Goal: Task Accomplishment & Management: Manage account settings

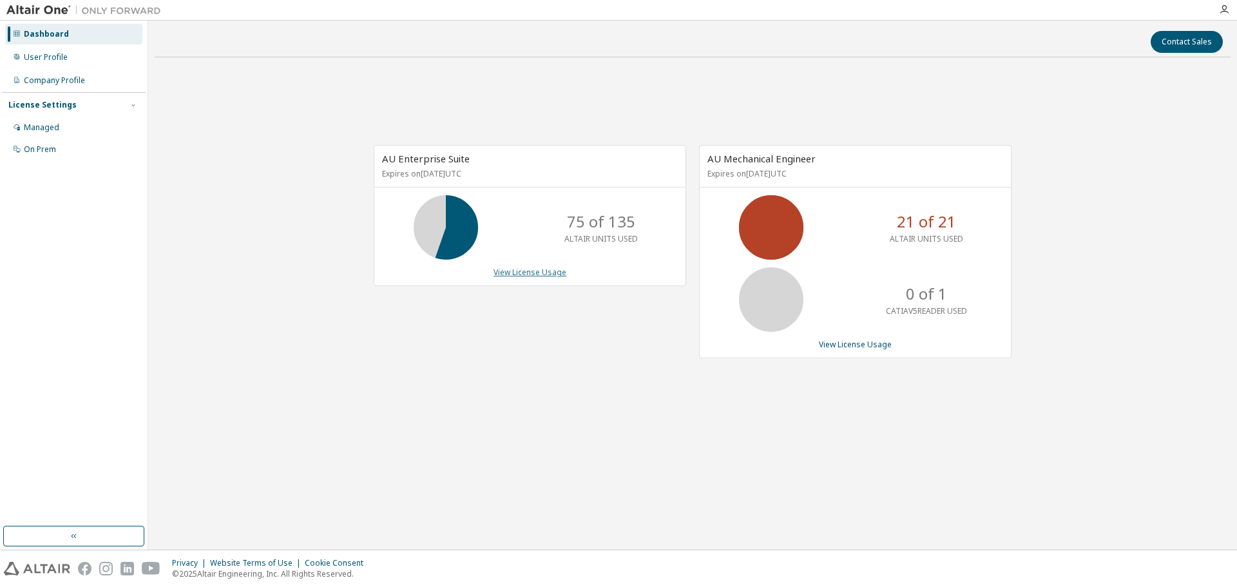
click at [519, 276] on link "View License Usage" at bounding box center [530, 272] width 73 height 11
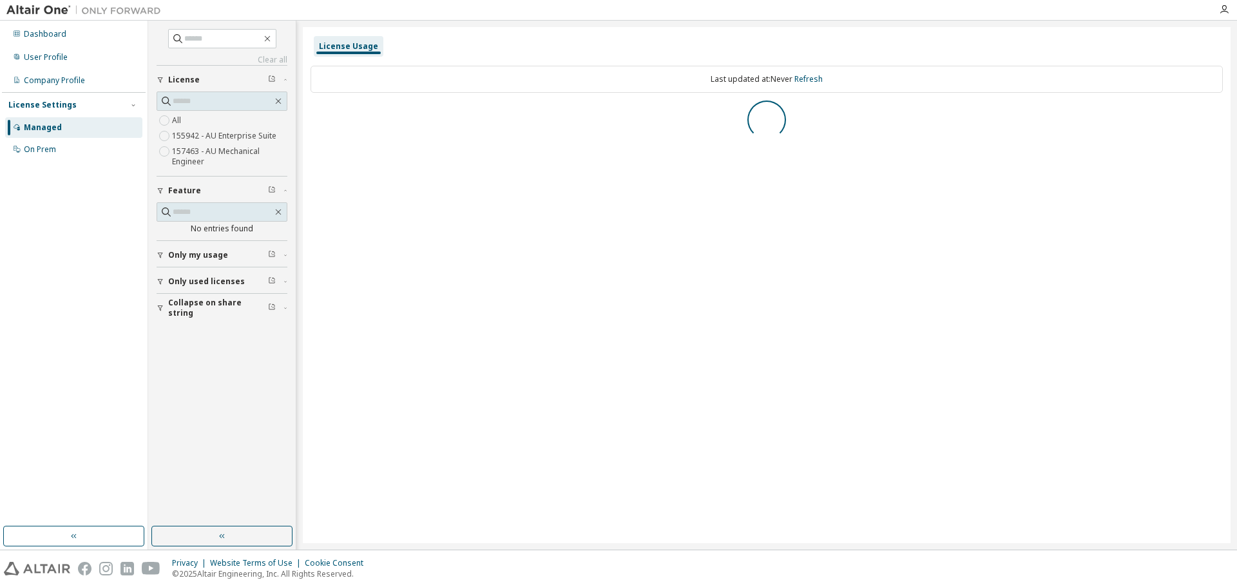
click at [233, 257] on div "Only my usage" at bounding box center [225, 255] width 115 height 10
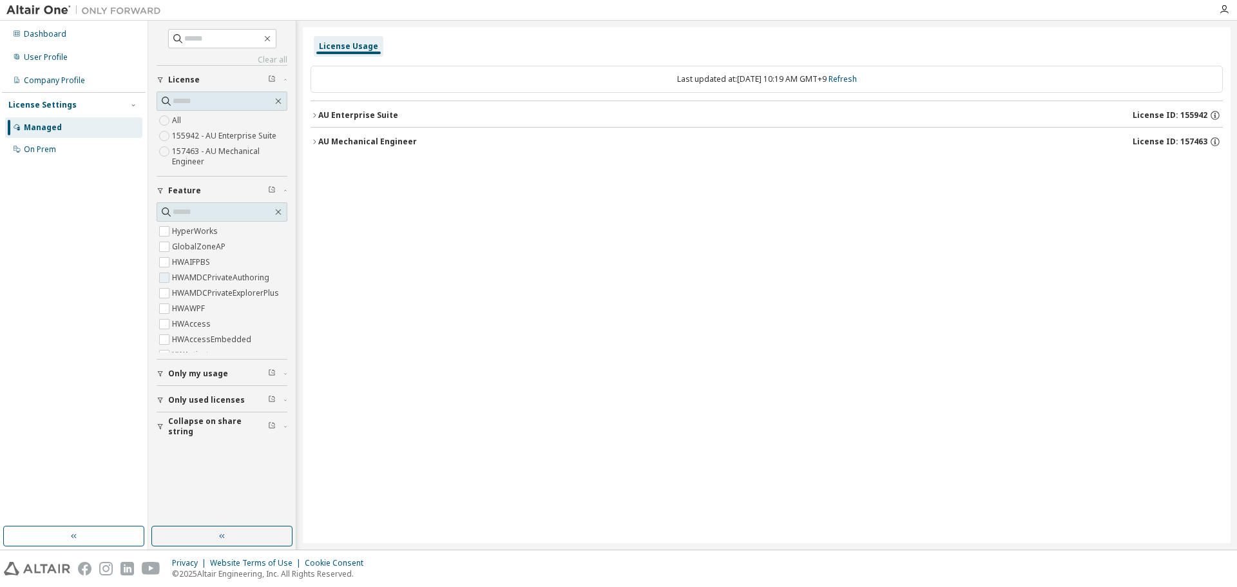
drag, startPoint x: 182, startPoint y: 264, endPoint x: 180, endPoint y: 274, distance: 10.5
click at [180, 274] on label "HWAMDCPrivateAuthoring" at bounding box center [222, 277] width 100 height 15
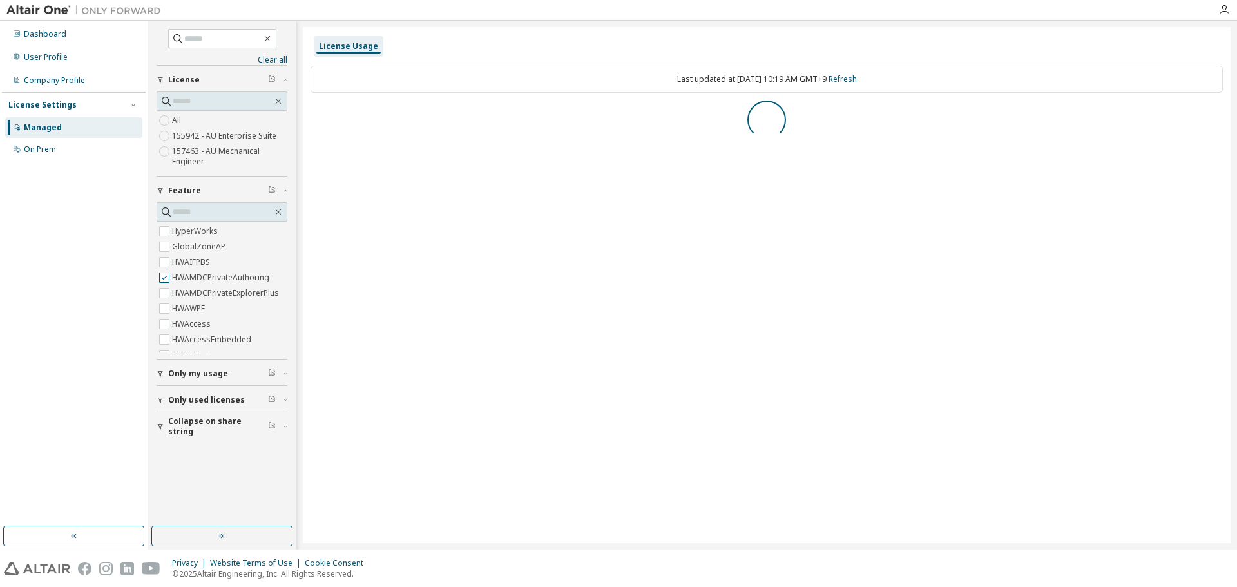
click at [179, 273] on label "HWAMDCPrivateAuthoring" at bounding box center [222, 277] width 100 height 15
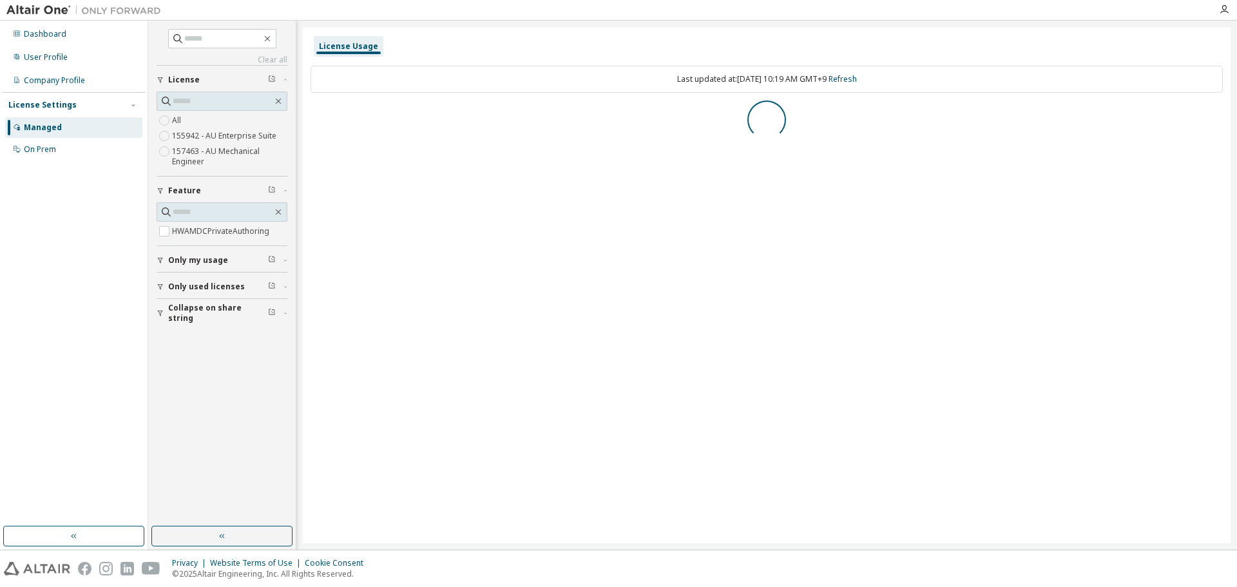
click at [184, 262] on span "Only my usage" at bounding box center [198, 260] width 60 height 10
click at [178, 278] on label "Yes" at bounding box center [179, 279] width 15 height 15
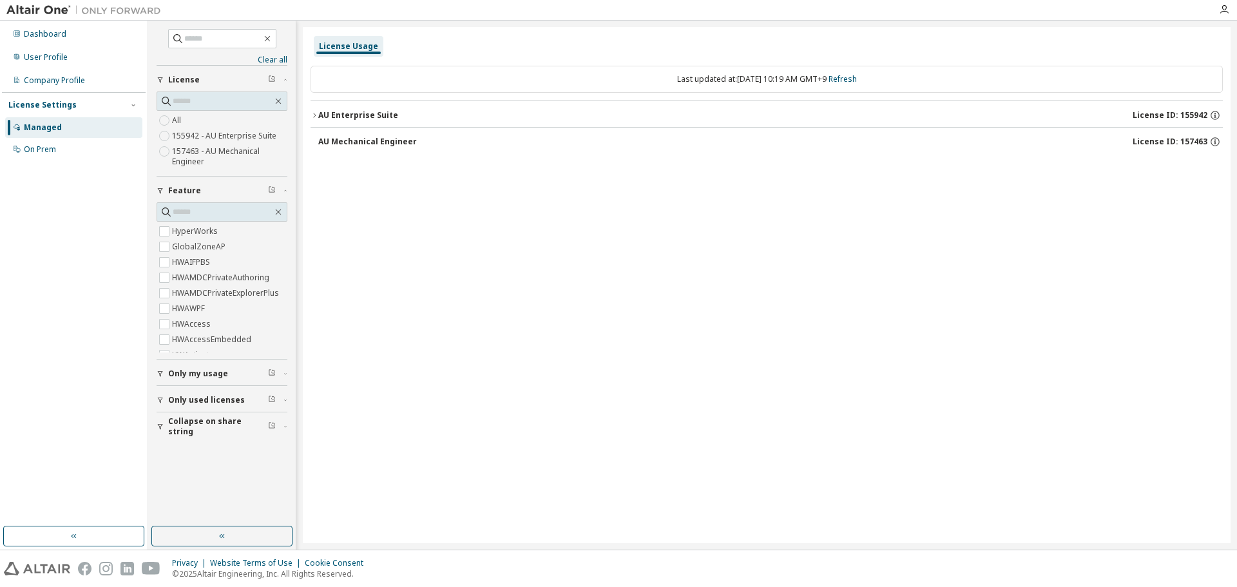
click at [206, 372] on span "Only my usage" at bounding box center [198, 374] width 60 height 10
click at [709, 266] on div "License Usage Last updated at: Wed 2025-10-01 10:19 AM GMT+9 Refresh AU Enterpr…" at bounding box center [767, 285] width 928 height 516
click at [731, 120] on button "AU Enterprise Suite License ID: 155942" at bounding box center [767, 115] width 912 height 28
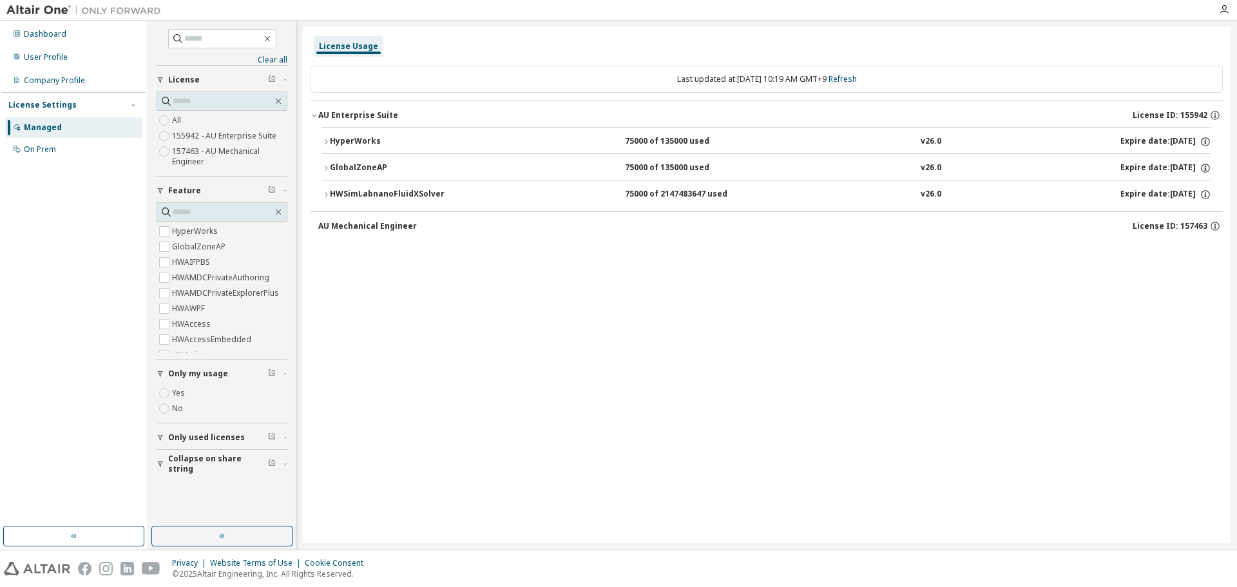
click at [532, 136] on div "HyperWorks 75000 of 135000 used v26.0 Expire date: 2026-08-01" at bounding box center [770, 142] width 881 height 12
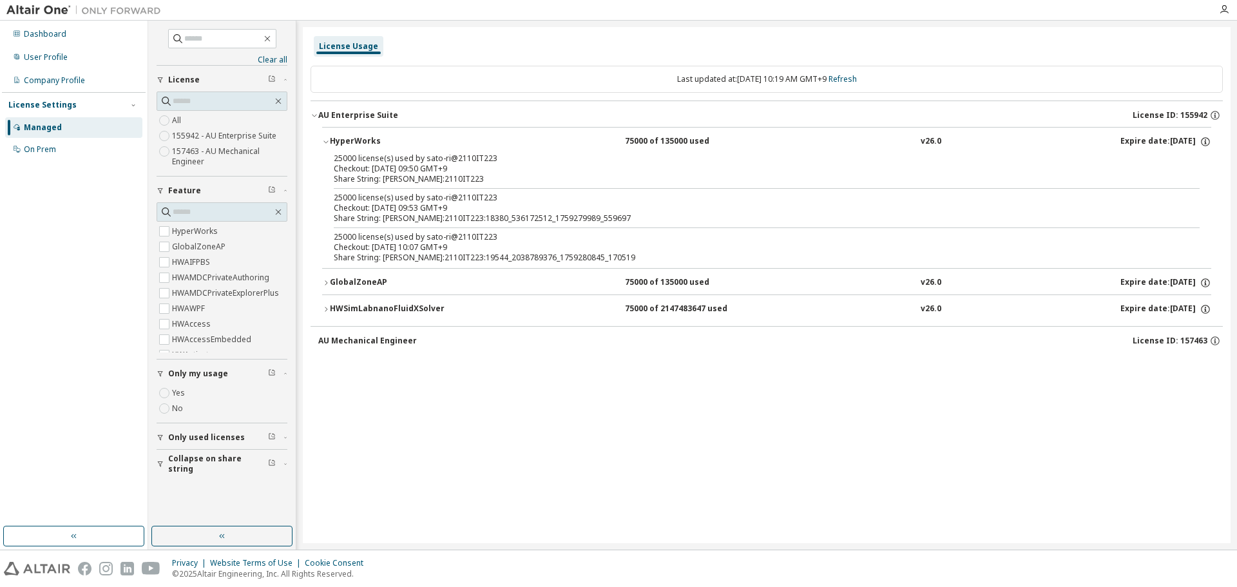
click at [356, 284] on div "GlobalZoneAP" at bounding box center [388, 283] width 116 height 12
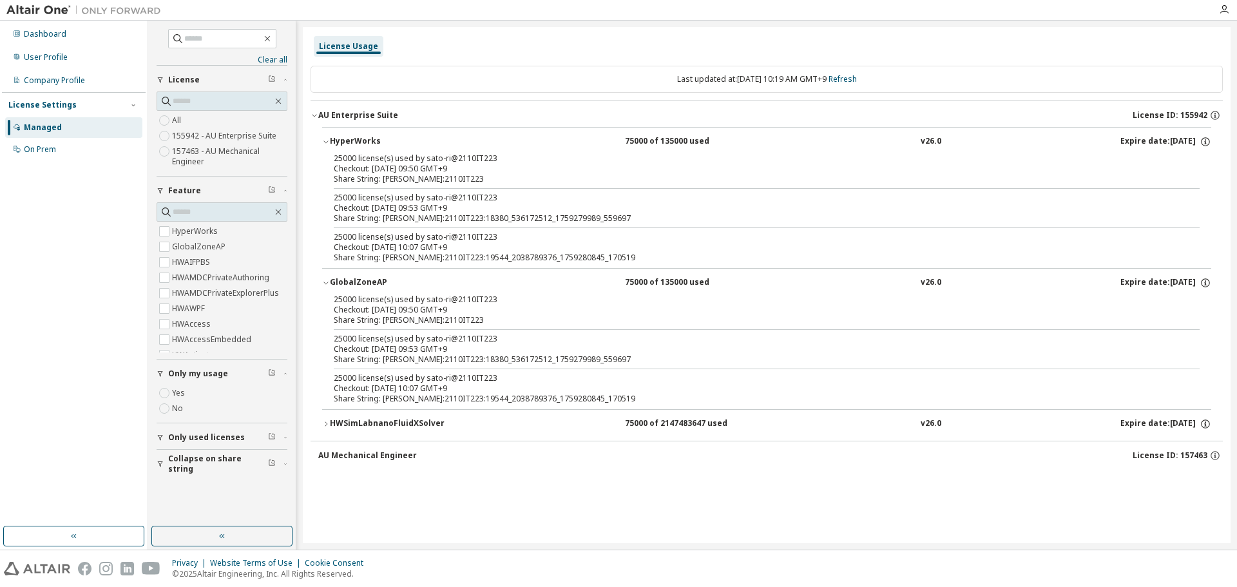
click at [407, 424] on div "HWSimLabnanoFluidXSolver" at bounding box center [388, 424] width 116 height 12
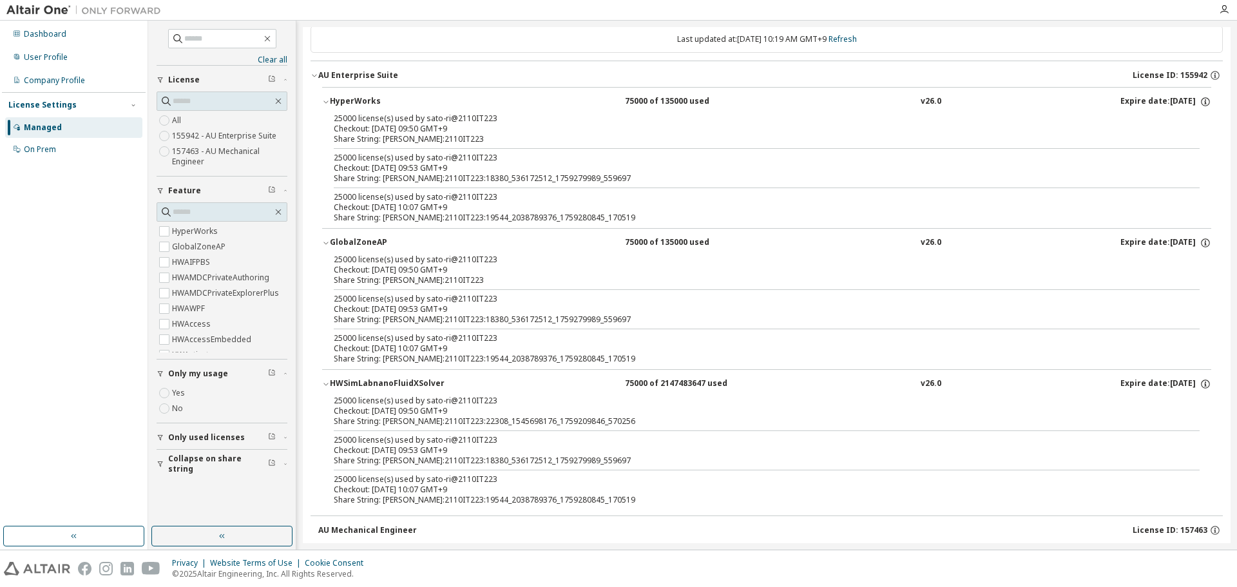
scroll to position [57, 0]
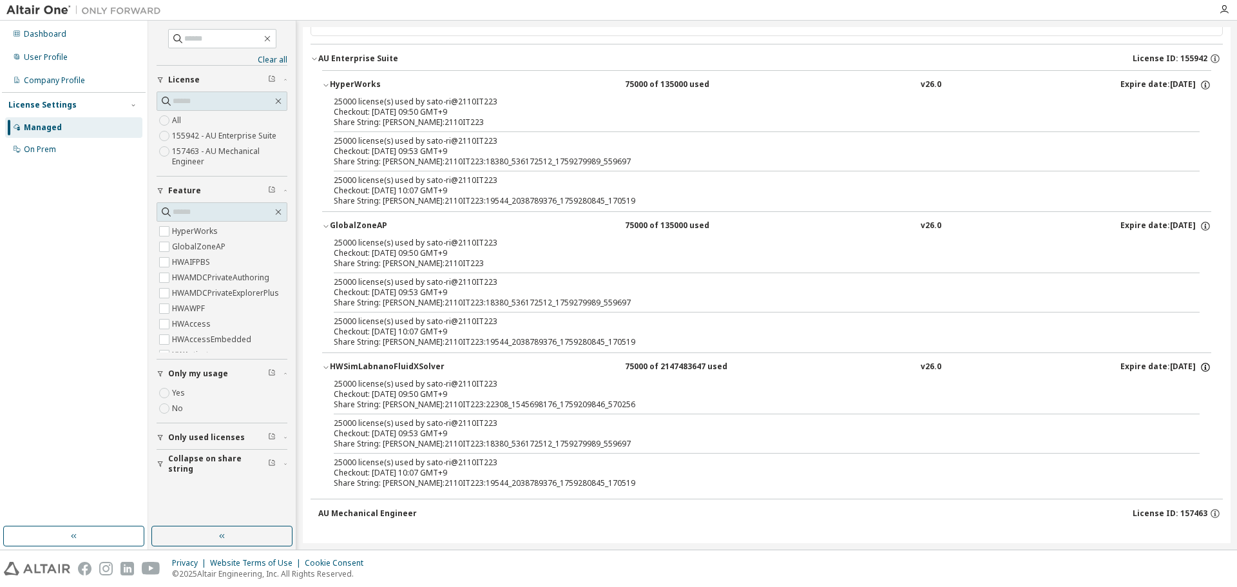
drag, startPoint x: 433, startPoint y: 400, endPoint x: 1197, endPoint y: 363, distance: 765.1
click at [1201, 363] on icon "button" at bounding box center [1205, 367] width 9 height 9
click at [383, 508] on div "AU Mechanical Engineer" at bounding box center [367, 513] width 99 height 10
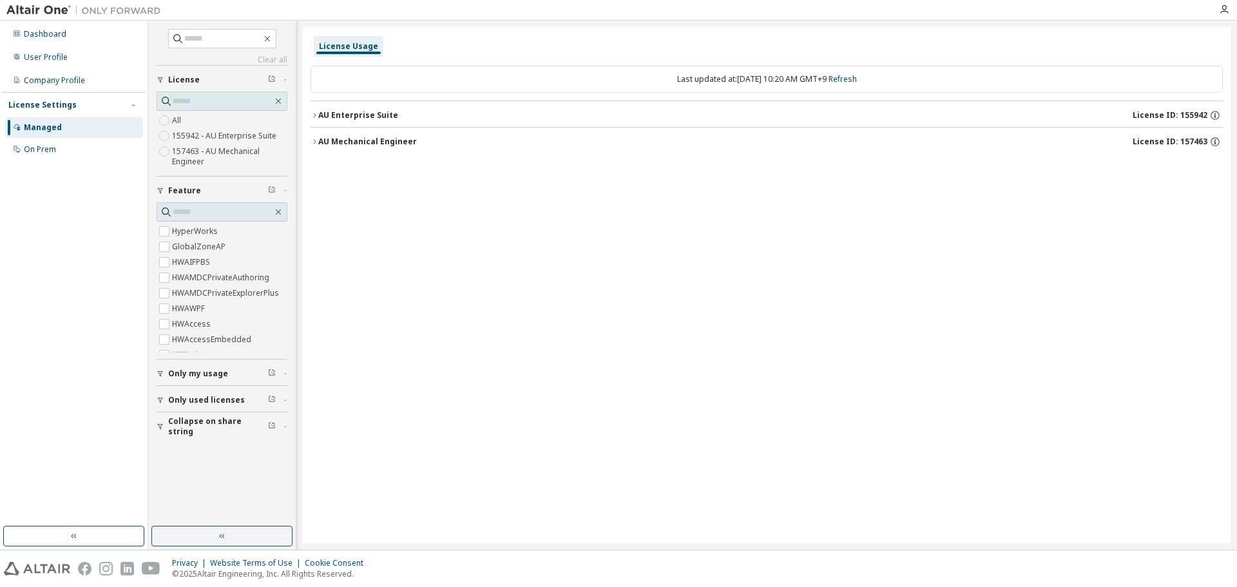
click at [201, 374] on span "Only my usage" at bounding box center [198, 374] width 60 height 10
click at [182, 390] on label "Yes" at bounding box center [179, 392] width 15 height 15
click at [332, 112] on div "AU Enterprise Suite" at bounding box center [358, 115] width 80 height 10
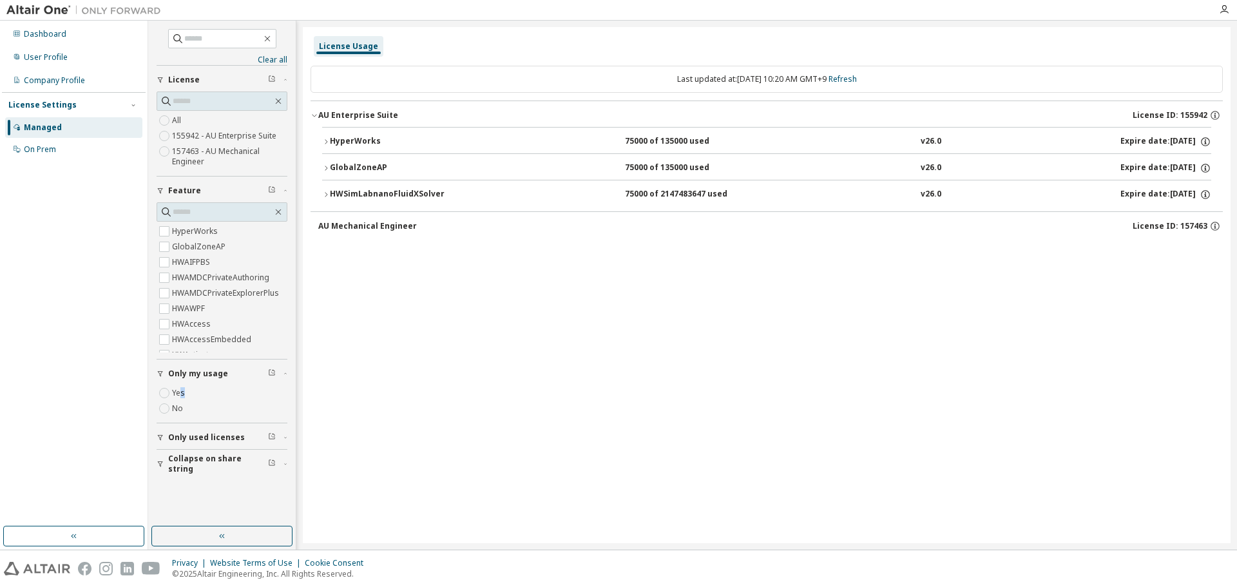
click at [356, 225] on div "AU Mechanical Engineer" at bounding box center [367, 226] width 99 height 10
click at [350, 138] on div "HyperWorks" at bounding box center [388, 142] width 116 height 12
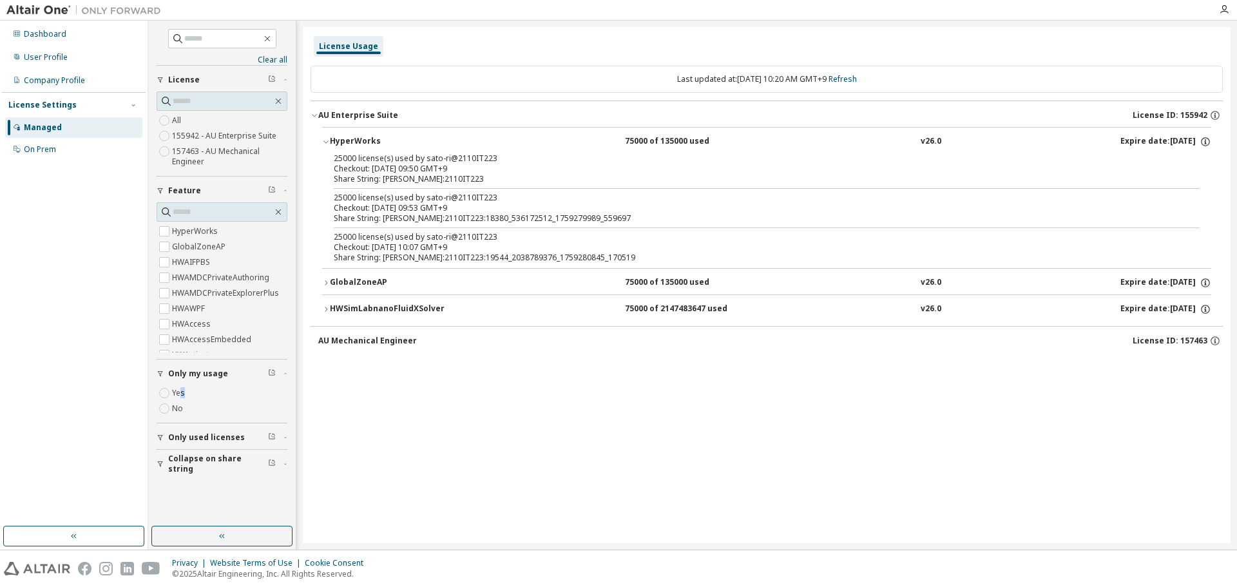
click at [360, 288] on div "GlobalZoneAP" at bounding box center [388, 283] width 116 height 12
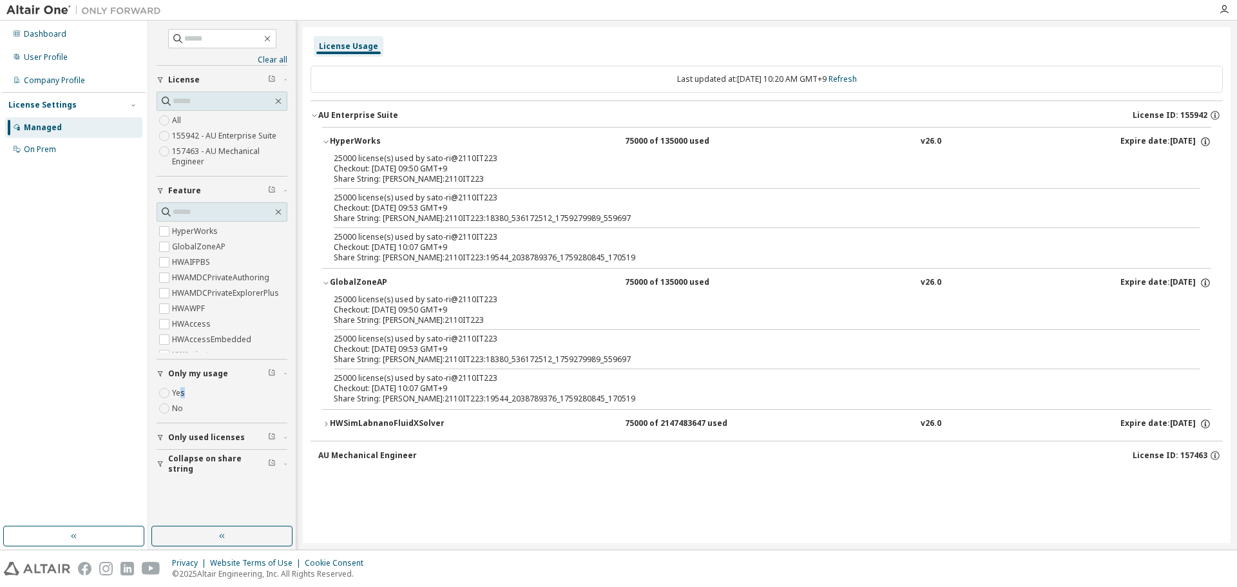
click at [381, 423] on div "HWSimLabnanoFluidXSolver" at bounding box center [388, 424] width 116 height 12
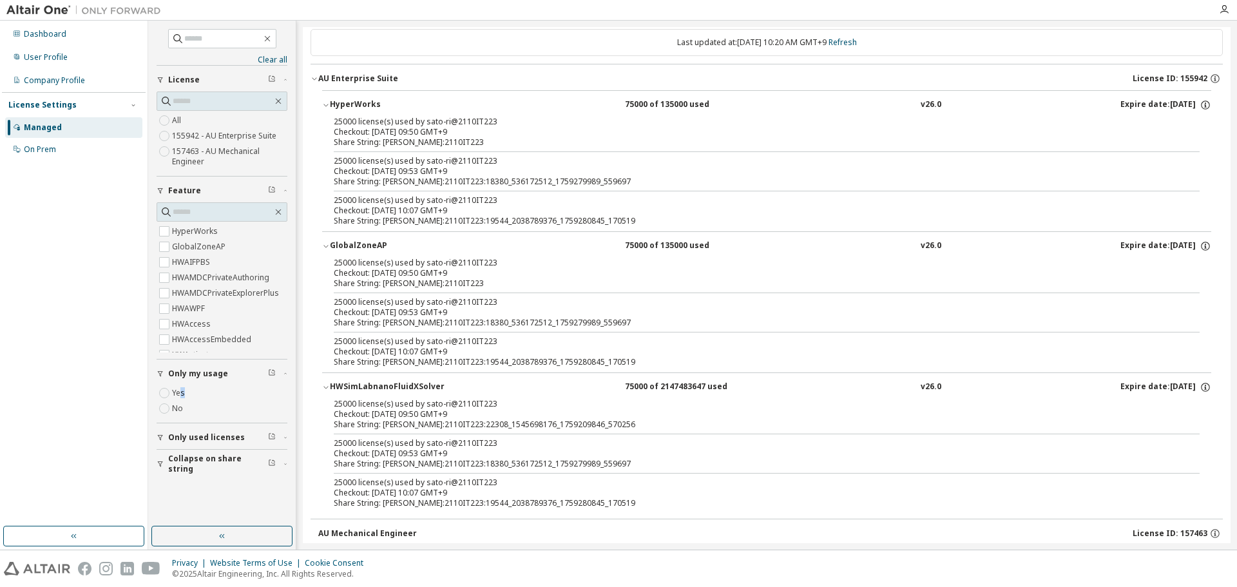
scroll to position [57, 0]
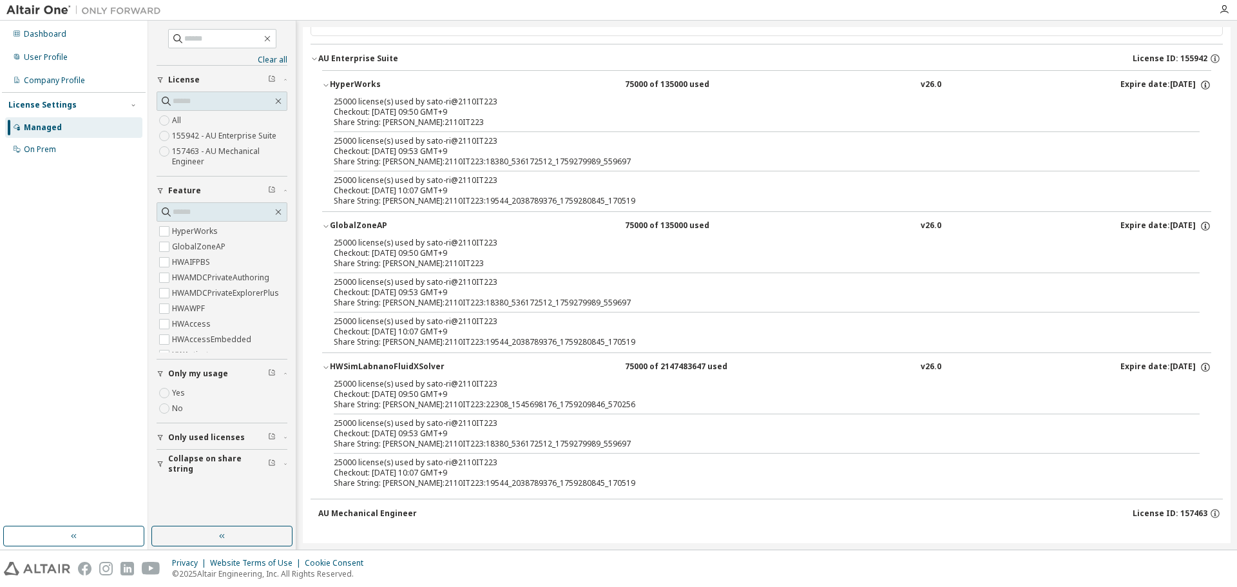
drag, startPoint x: 407, startPoint y: 379, endPoint x: 70, endPoint y: 251, distance: 360.6
click at [70, 251] on div "Dashboard User Profile Company Profile License Settings Managed On Prem" at bounding box center [74, 274] width 144 height 502
click at [221, 439] on span "Only used licenses" at bounding box center [206, 437] width 77 height 10
click at [181, 463] on label "Yes" at bounding box center [179, 456] width 15 height 15
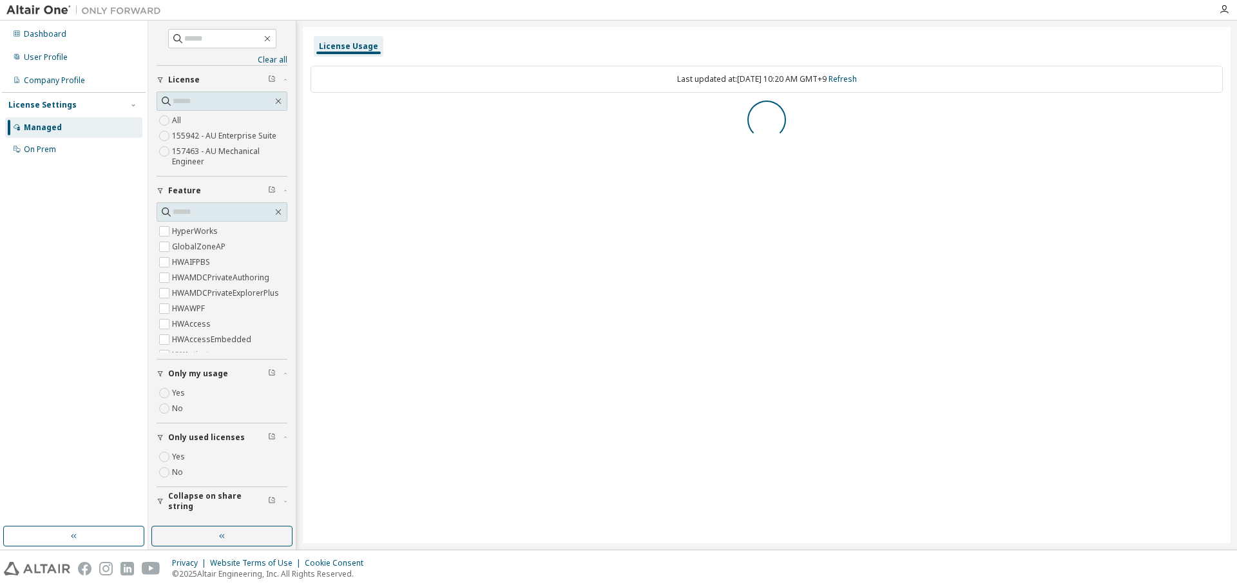
scroll to position [0, 0]
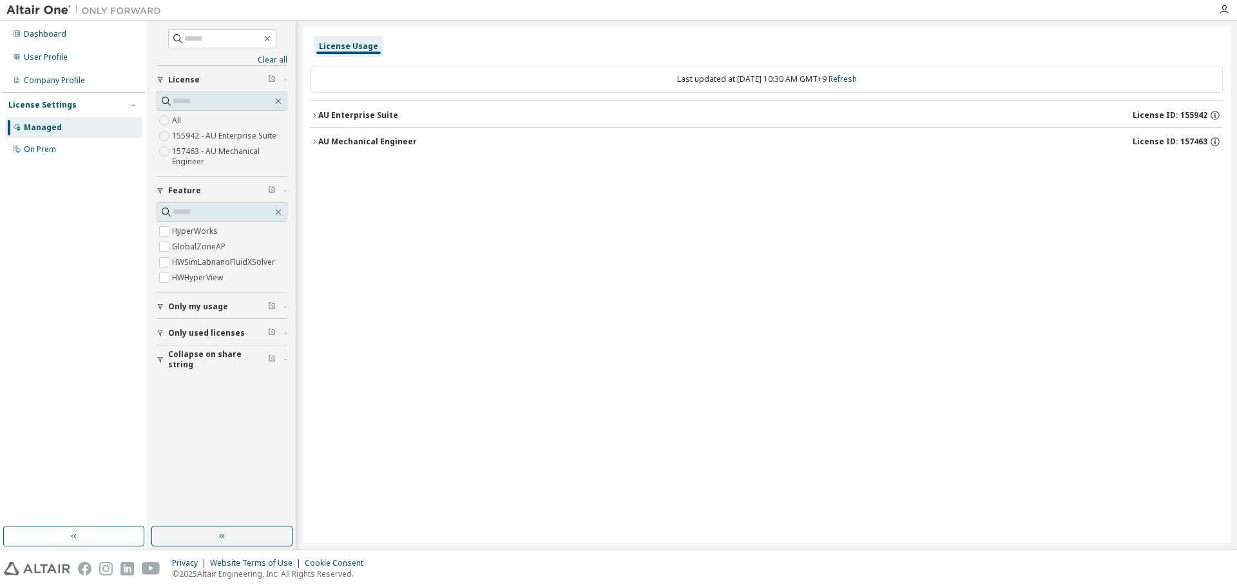
click at [335, 142] on div "AU Mechanical Engineer" at bounding box center [367, 142] width 99 height 10
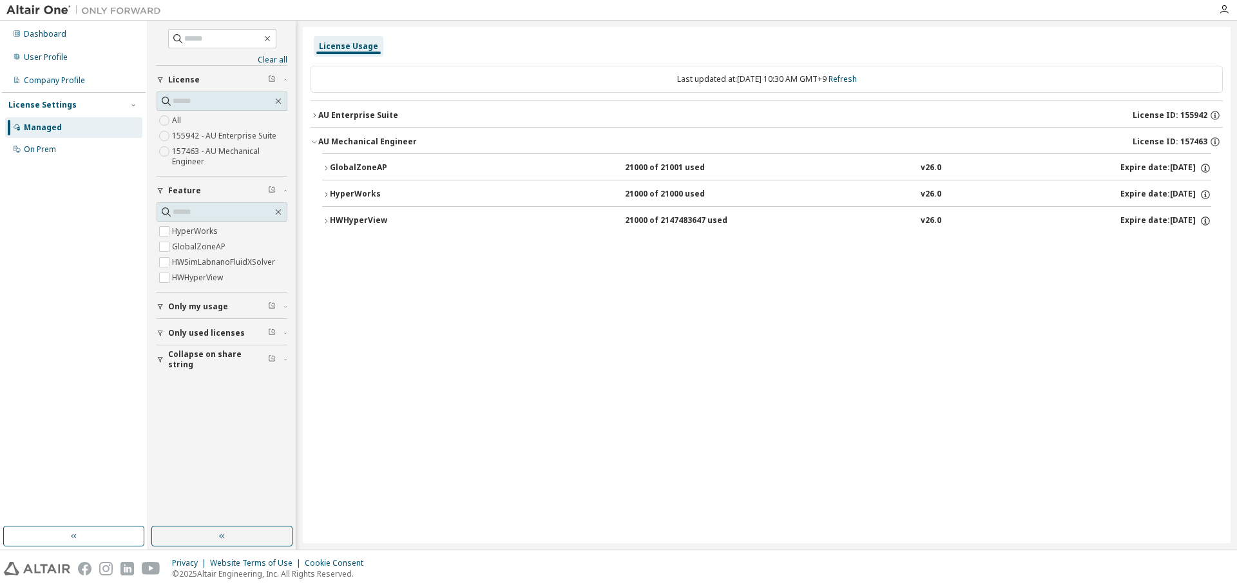
click at [339, 116] on div "AU Enterprise Suite" at bounding box center [358, 115] width 80 height 10
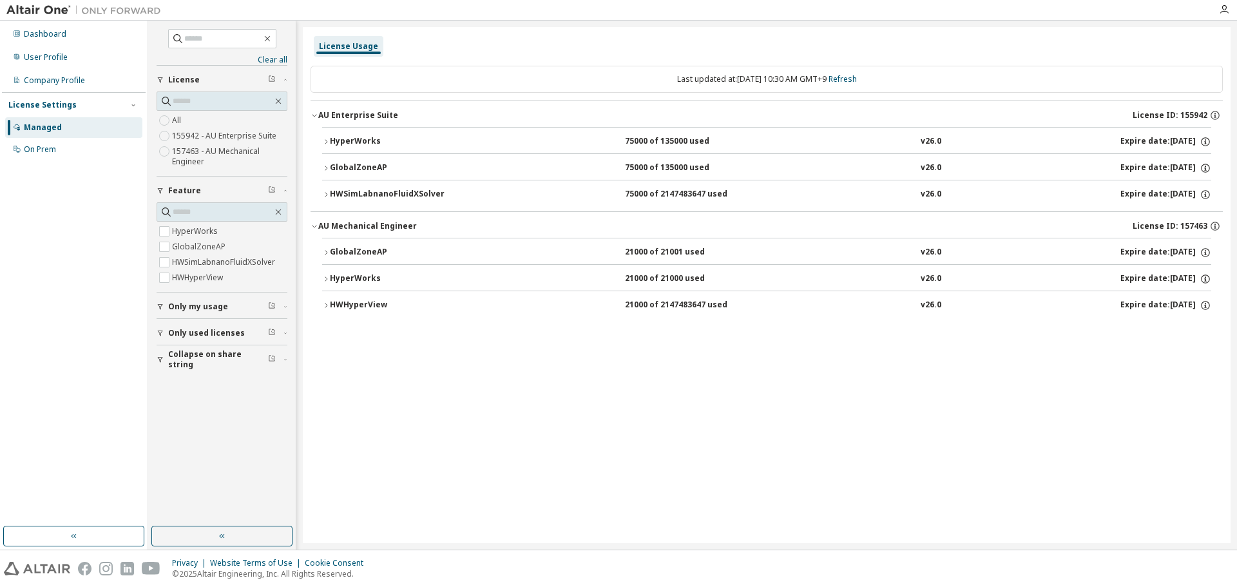
click at [220, 335] on span "Only used licenses" at bounding box center [206, 333] width 77 height 10
click at [184, 368] on label "No" at bounding box center [179, 367] width 14 height 15
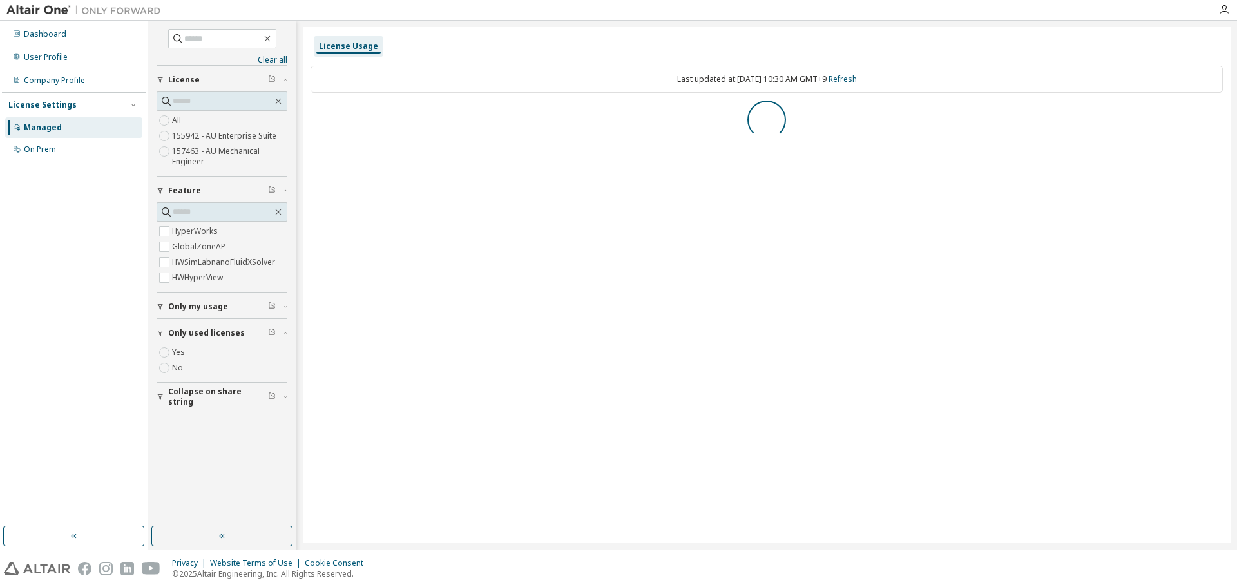
click at [189, 307] on span "Only my usage" at bounding box center [198, 307] width 60 height 10
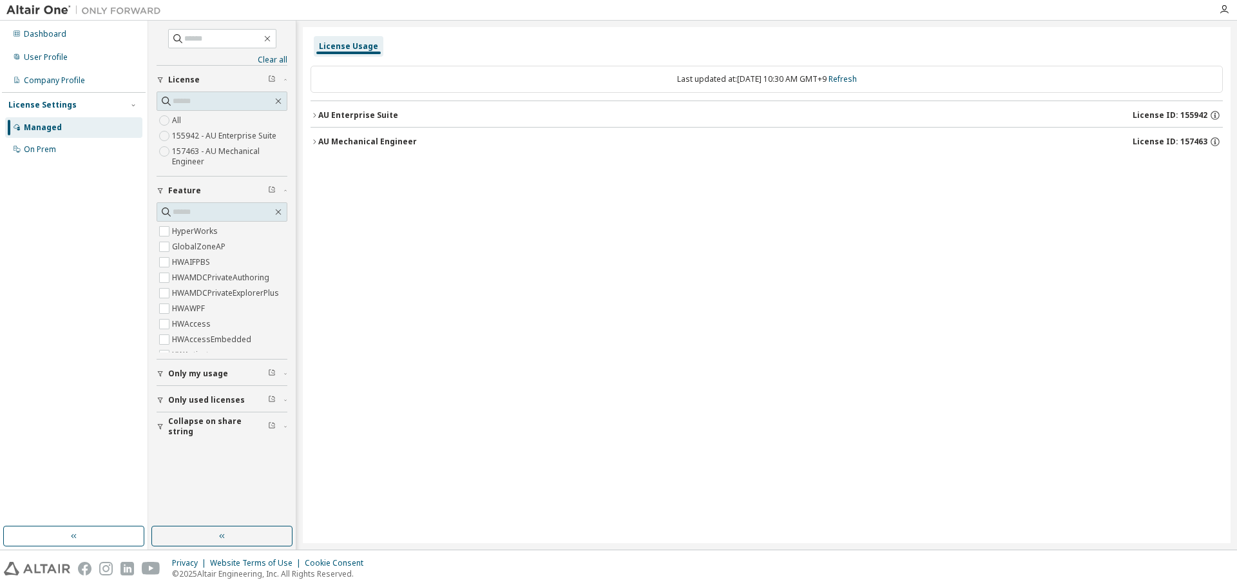
drag, startPoint x: 384, startPoint y: 113, endPoint x: 383, endPoint y: 140, distance: 27.1
click at [383, 112] on div "AU Enterprise Suite" at bounding box center [358, 115] width 80 height 10
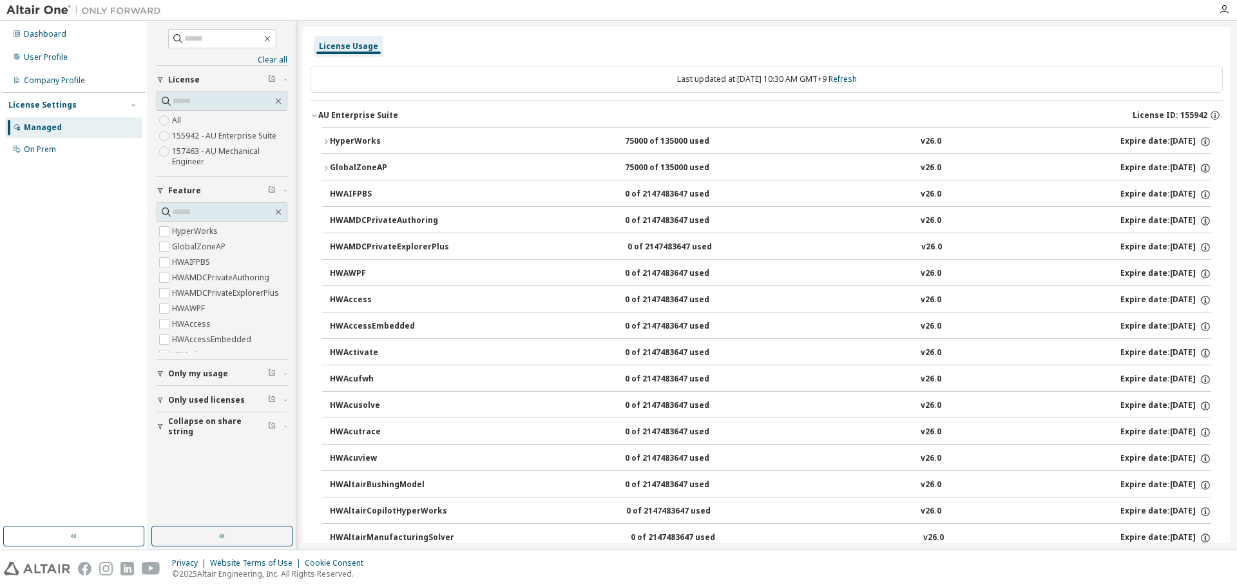
click at [177, 379] on button "Only my usage" at bounding box center [222, 374] width 131 height 28
click at [675, 144] on div "75000 of 135000 used" at bounding box center [683, 142] width 116 height 12
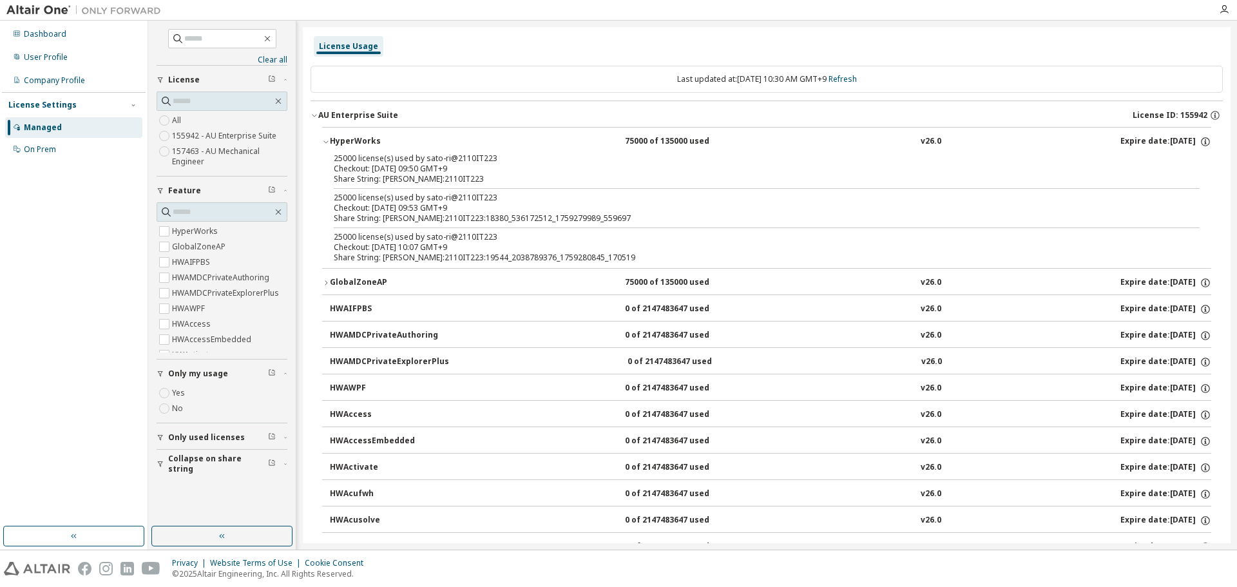
drag, startPoint x: 478, startPoint y: 279, endPoint x: 474, endPoint y: 289, distance: 10.7
click at [478, 280] on div "GlobalZoneAP 75000 of 135000 used v26.0 Expire date: 2026-08-01" at bounding box center [770, 283] width 881 height 12
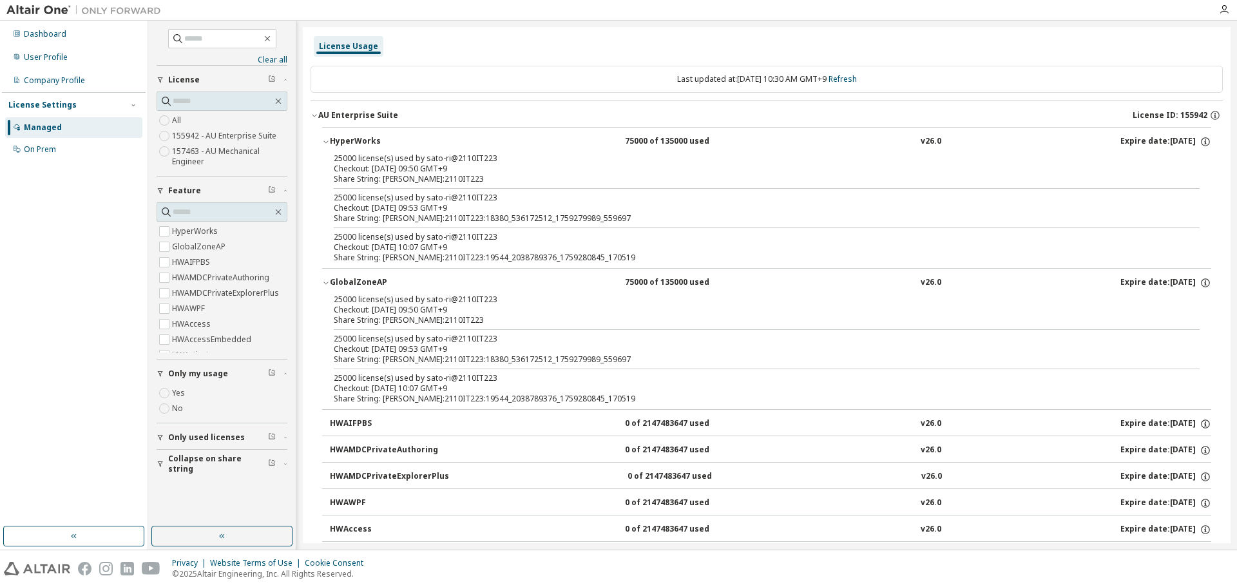
click at [431, 427] on div "HWAIFPBS" at bounding box center [388, 424] width 116 height 12
click at [431, 423] on div "HWAIFPBS" at bounding box center [388, 424] width 116 height 12
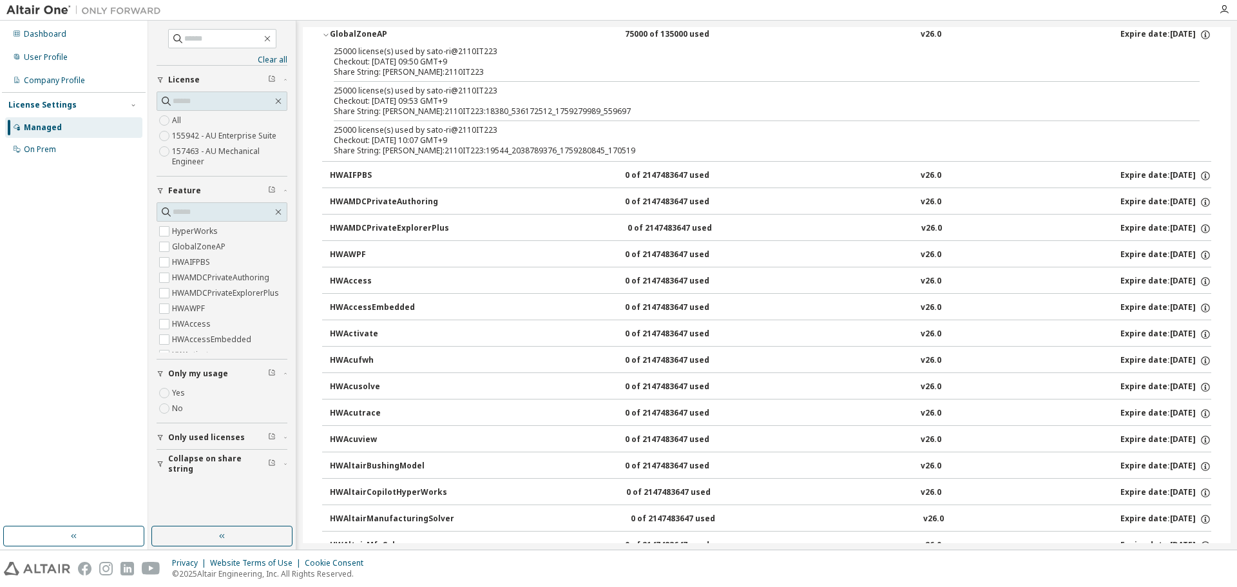
scroll to position [258, 0]
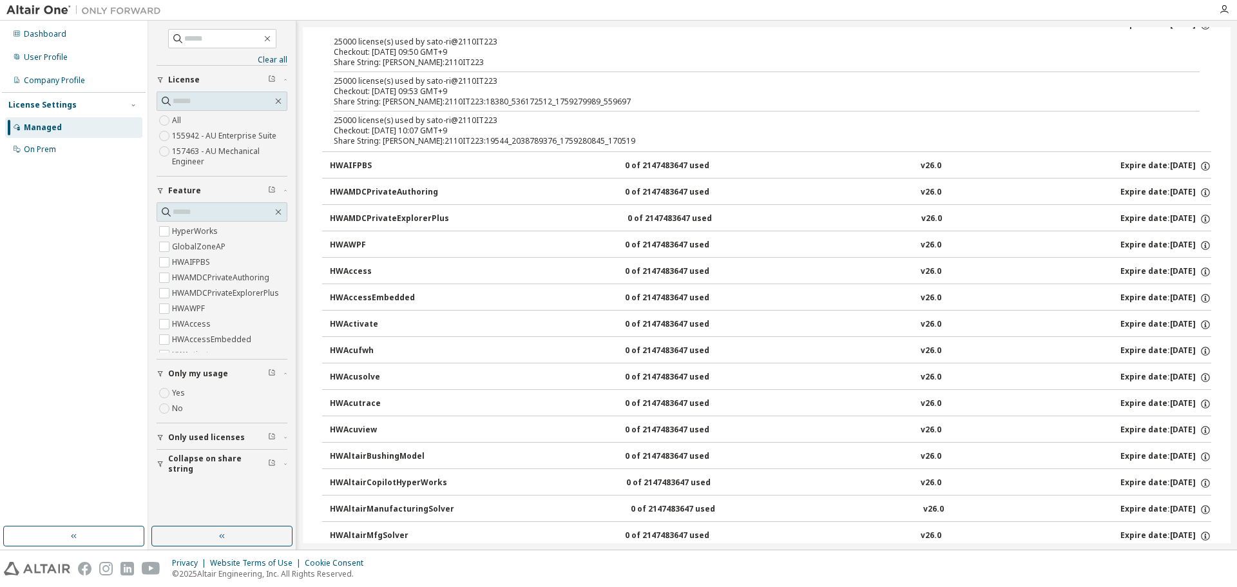
click at [378, 383] on div "HWAcusolve" at bounding box center [388, 378] width 116 height 12
click at [166, 434] on button "Only used licenses" at bounding box center [222, 437] width 131 height 28
click at [177, 454] on label "Yes" at bounding box center [179, 456] width 15 height 15
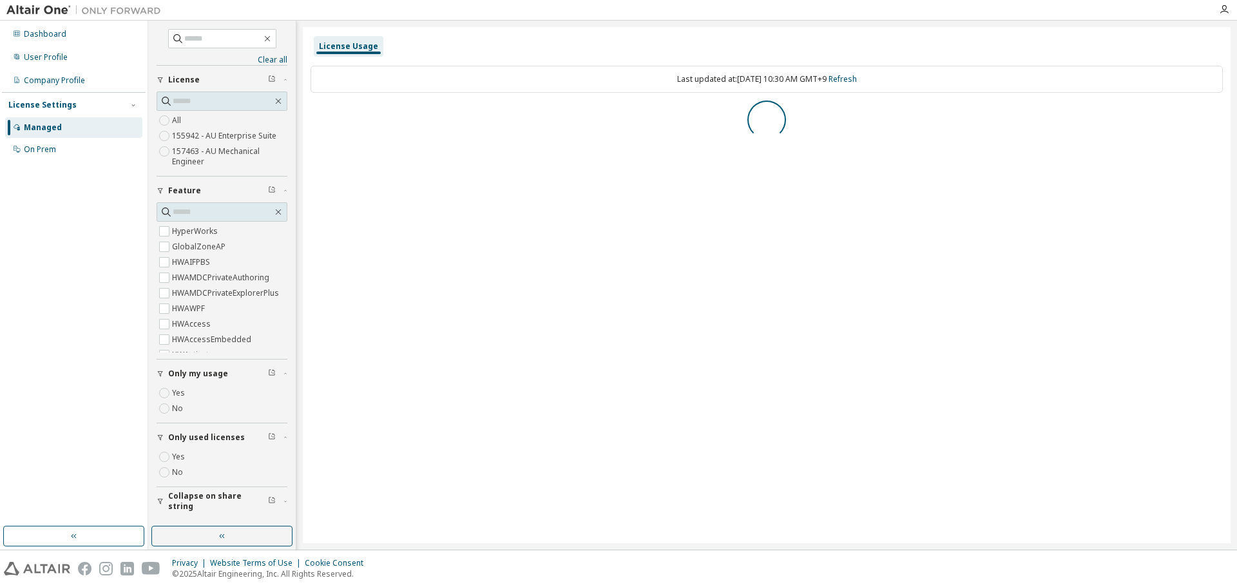
scroll to position [0, 0]
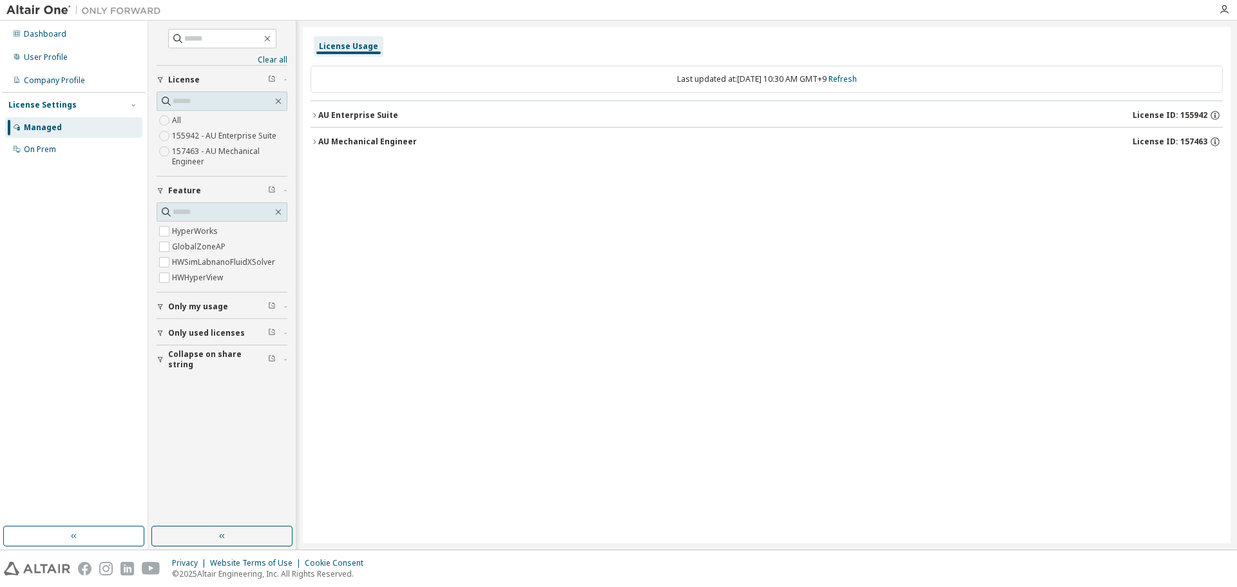
click at [365, 140] on div "AU Mechanical Engineer" at bounding box center [367, 142] width 99 height 10
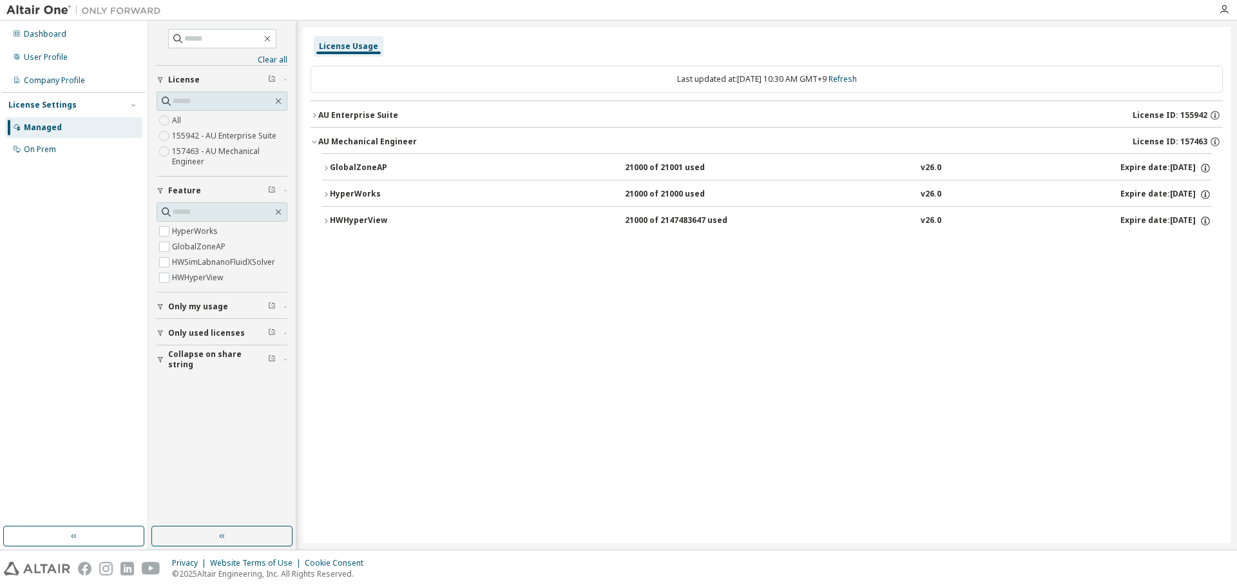
click at [365, 115] on div "AU Enterprise Suite" at bounding box center [358, 115] width 80 height 10
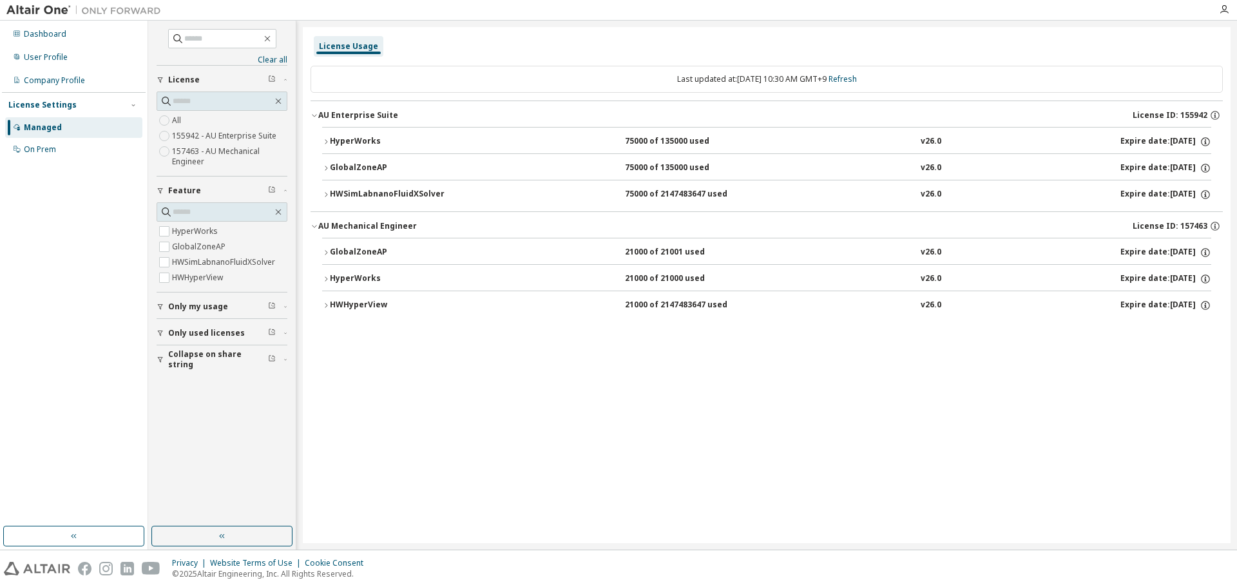
click at [352, 200] on div "HWSimLabnanoFluidXSolver" at bounding box center [388, 195] width 116 height 12
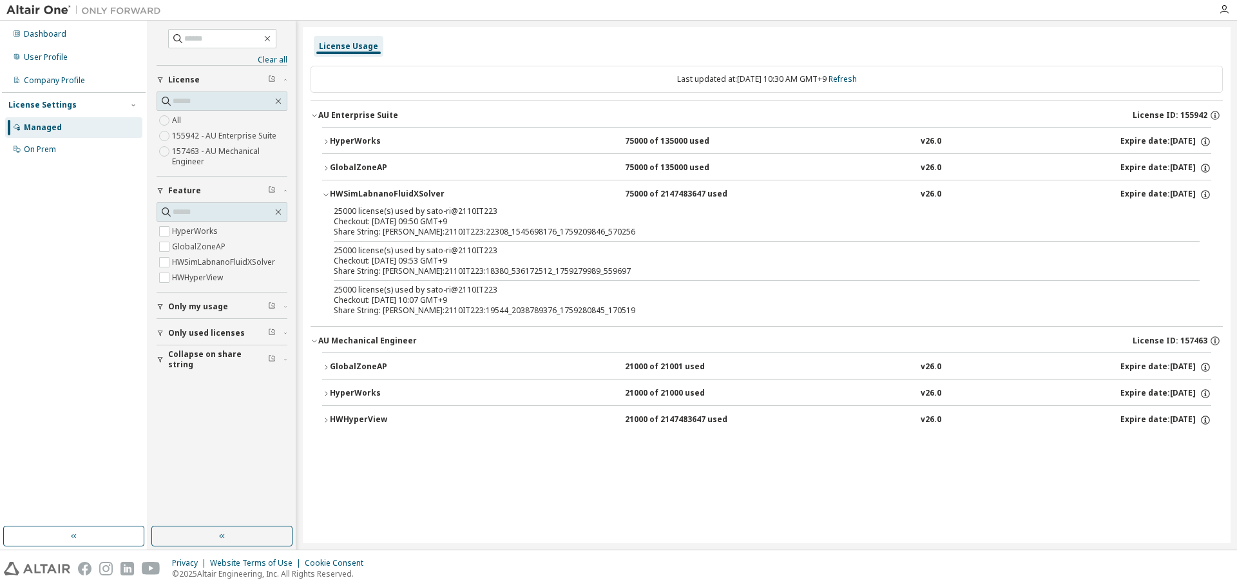
click at [345, 421] on div "HWHyperView" at bounding box center [388, 420] width 116 height 12
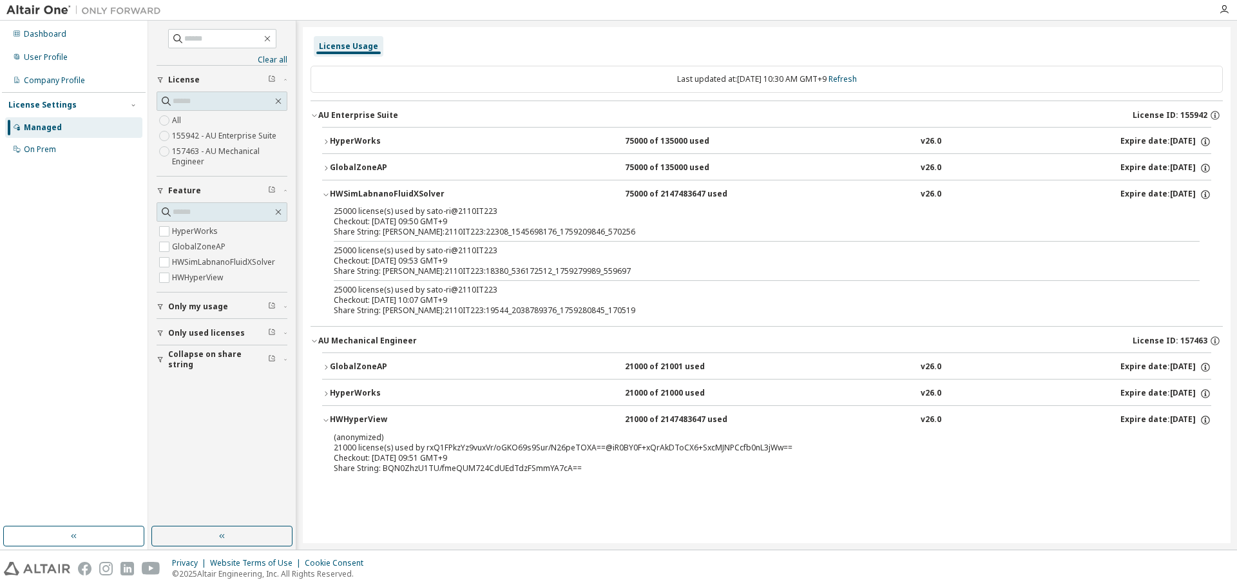
click at [345, 422] on div "HWHyperView" at bounding box center [388, 420] width 116 height 12
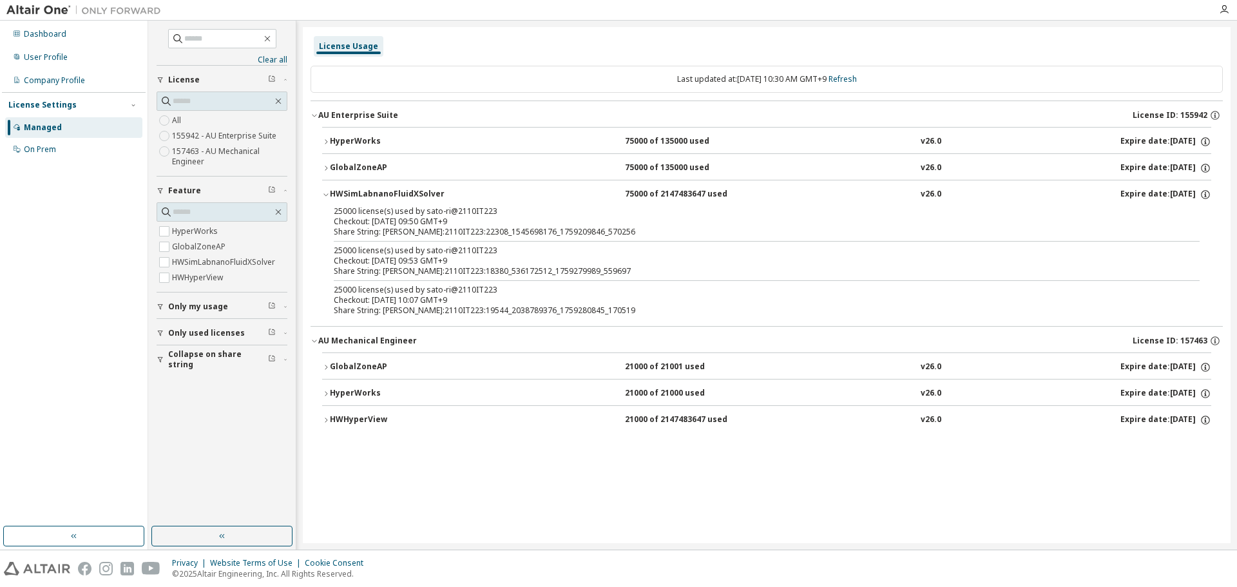
click at [193, 303] on span "Only my usage" at bounding box center [198, 307] width 60 height 10
click at [188, 367] on span "Only used licenses" at bounding box center [206, 370] width 77 height 10
click at [178, 431] on span "Collapse on share string" at bounding box center [218, 434] width 100 height 21
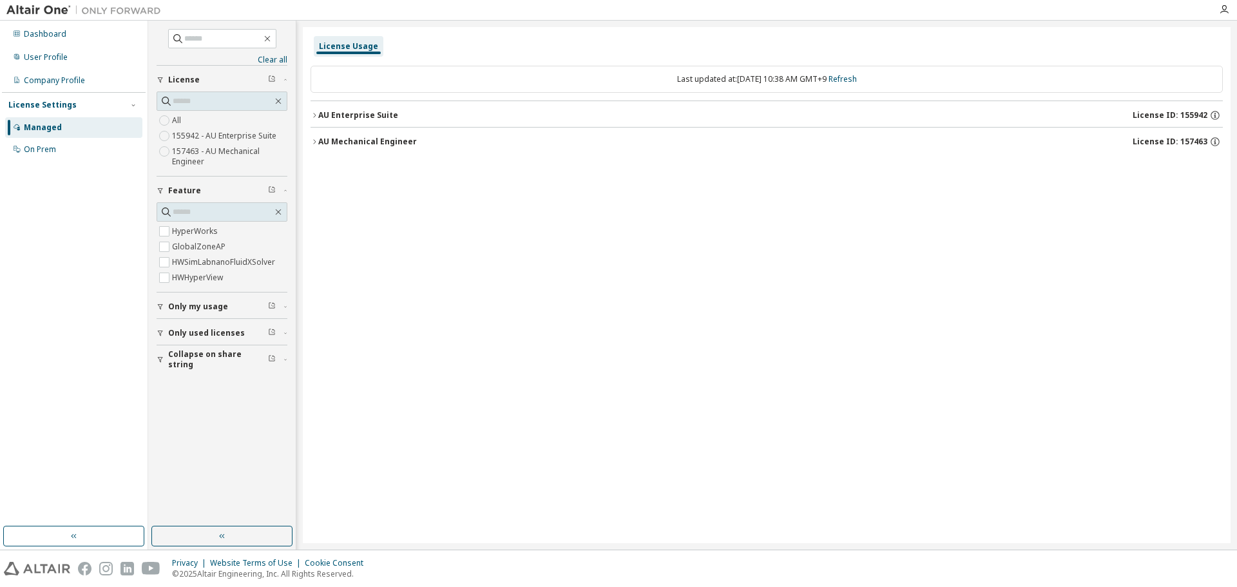
click at [173, 363] on span "Collapse on share string" at bounding box center [218, 359] width 100 height 21
click at [180, 389] on label "No" at bounding box center [179, 394] width 14 height 15
click at [188, 361] on span "Collapse on share string" at bounding box center [218, 359] width 100 height 21
click at [334, 109] on button "AU Enterprise Suite License ID: 155942" at bounding box center [767, 115] width 912 height 28
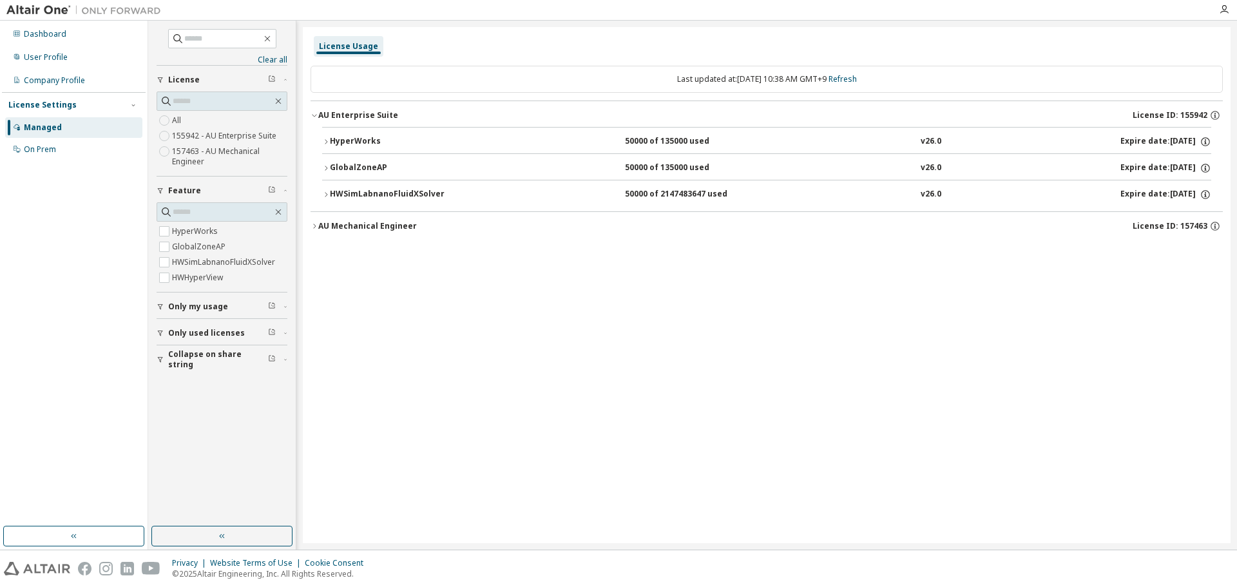
click at [355, 231] on div "AU Mechanical Engineer License ID: 157463" at bounding box center [770, 226] width 905 height 12
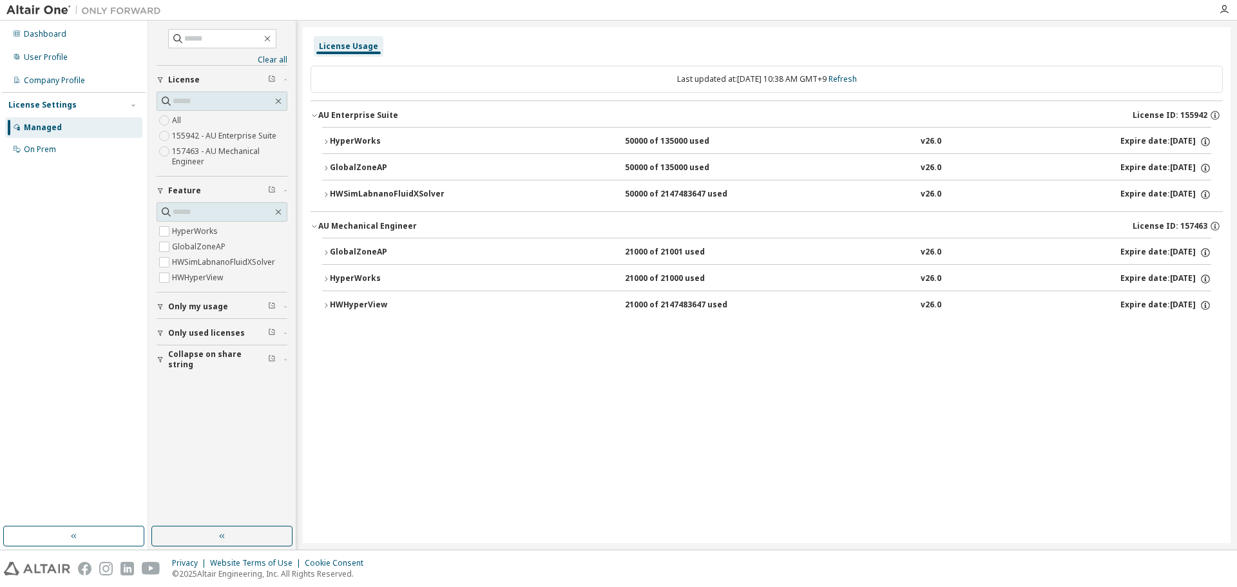
click at [209, 305] on span "Only my usage" at bounding box center [198, 307] width 60 height 10
click at [408, 195] on div "HWSimLabnanoFluidXSolver" at bounding box center [388, 195] width 116 height 12
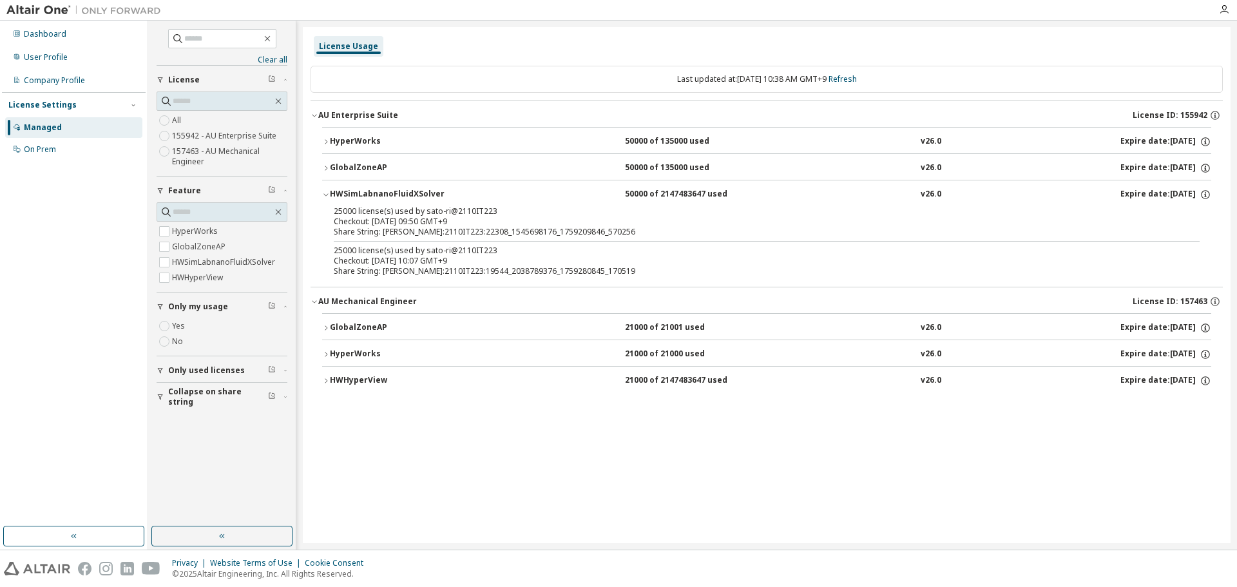
click at [372, 166] on div "GlobalZoneAP" at bounding box center [388, 168] width 116 height 12
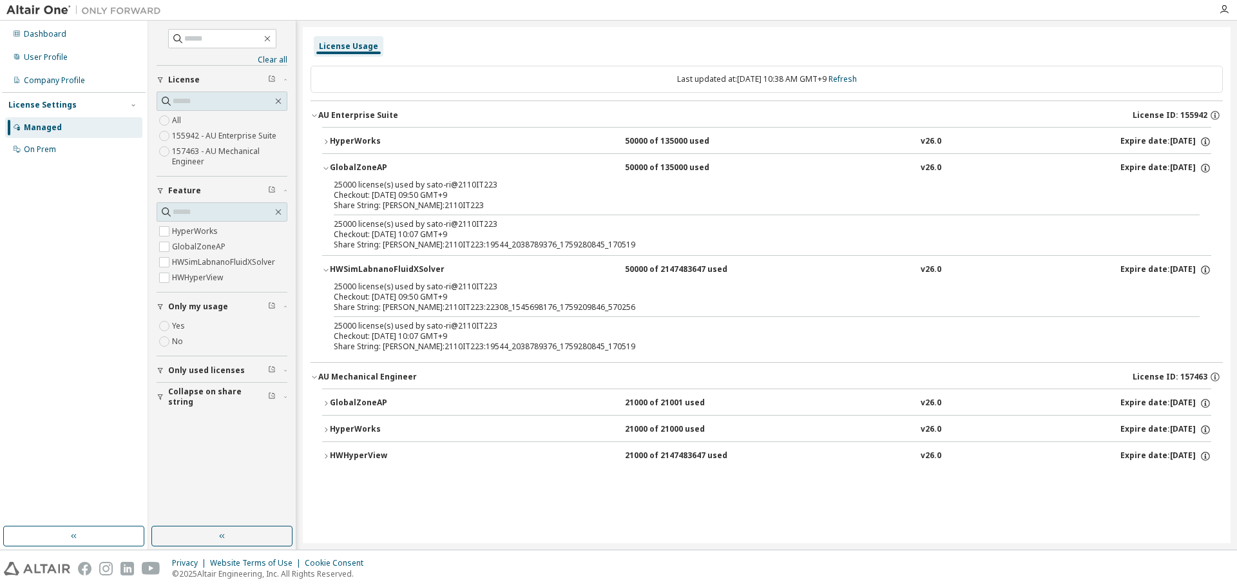
click at [359, 138] on div "HyperWorks" at bounding box center [388, 142] width 116 height 12
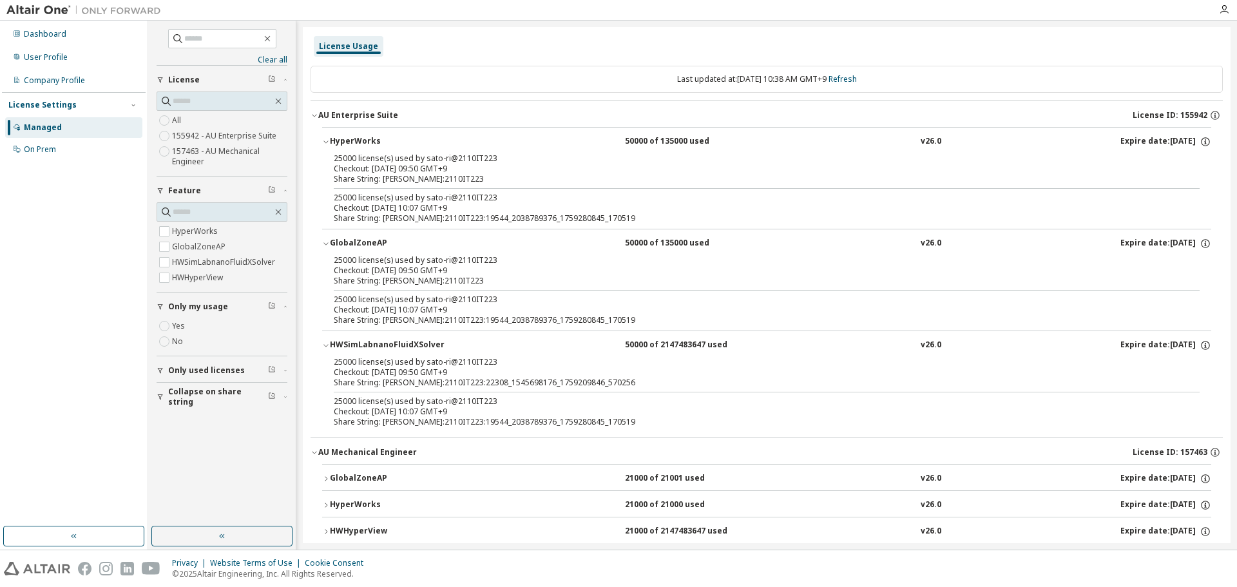
scroll to position [23, 0]
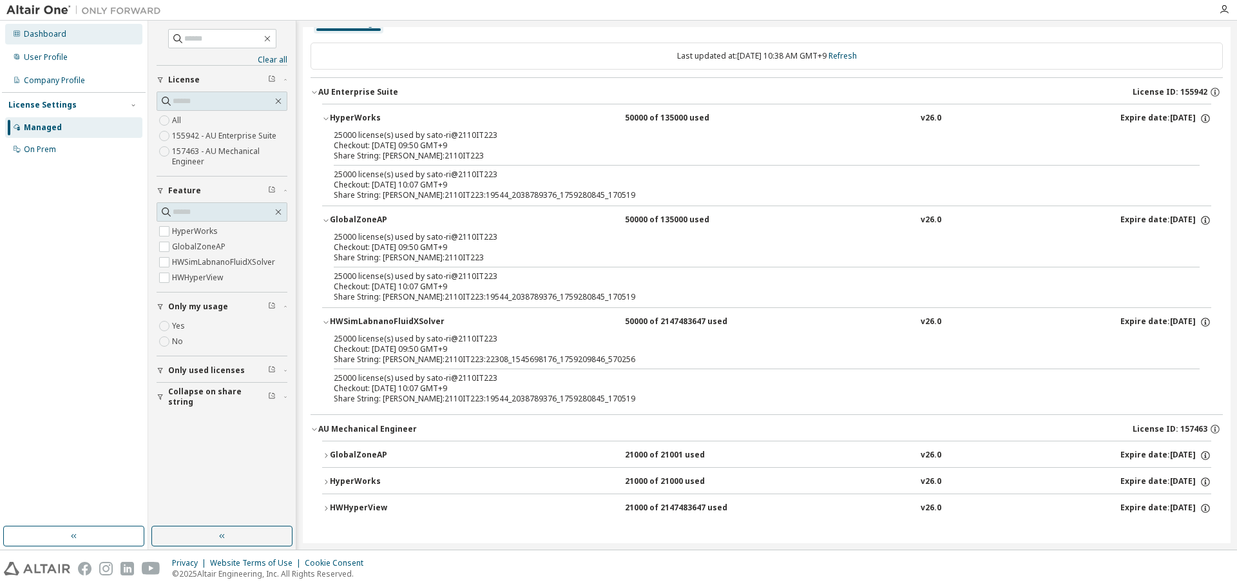
click at [77, 29] on div "Dashboard" at bounding box center [73, 34] width 137 height 21
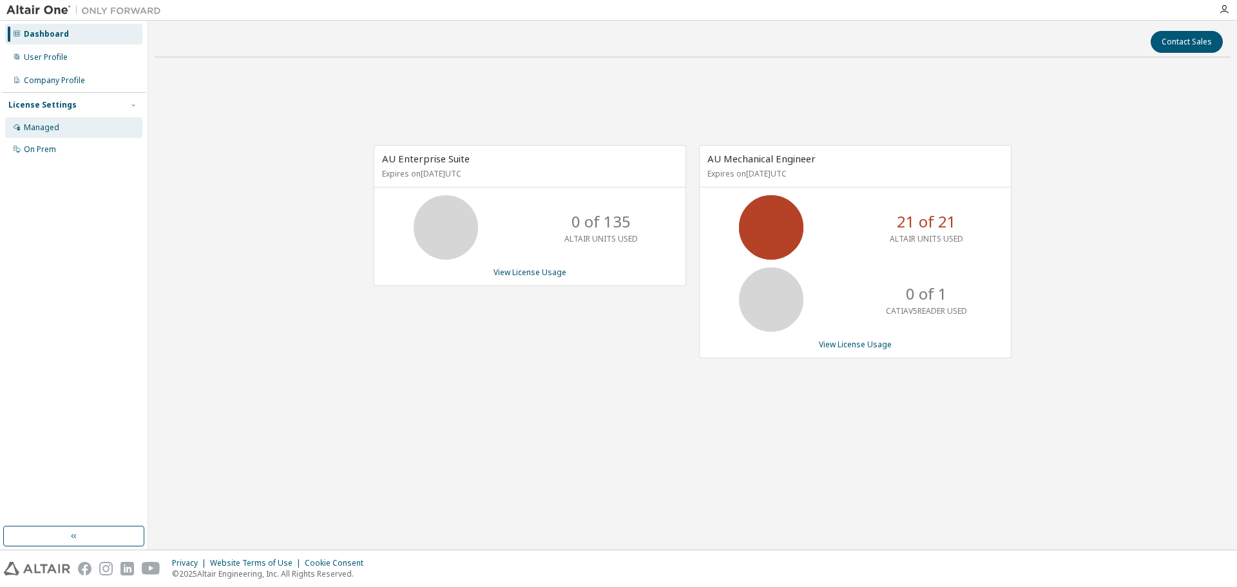
click at [60, 124] on div "Managed" at bounding box center [73, 127] width 137 height 21
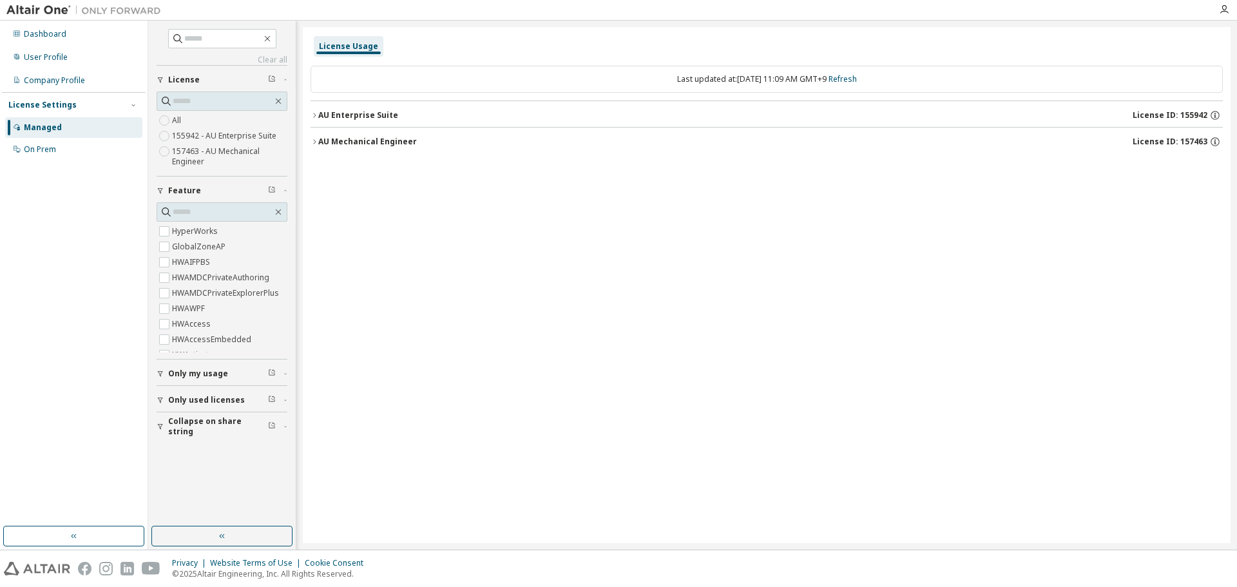
click at [163, 397] on icon "button" at bounding box center [161, 400] width 8 height 8
click at [160, 398] on icon "button" at bounding box center [160, 401] width 5 height 6
click at [159, 293] on icon "button" at bounding box center [161, 291] width 8 height 8
click at [383, 116] on div "AU Enterprise Suite" at bounding box center [358, 115] width 80 height 10
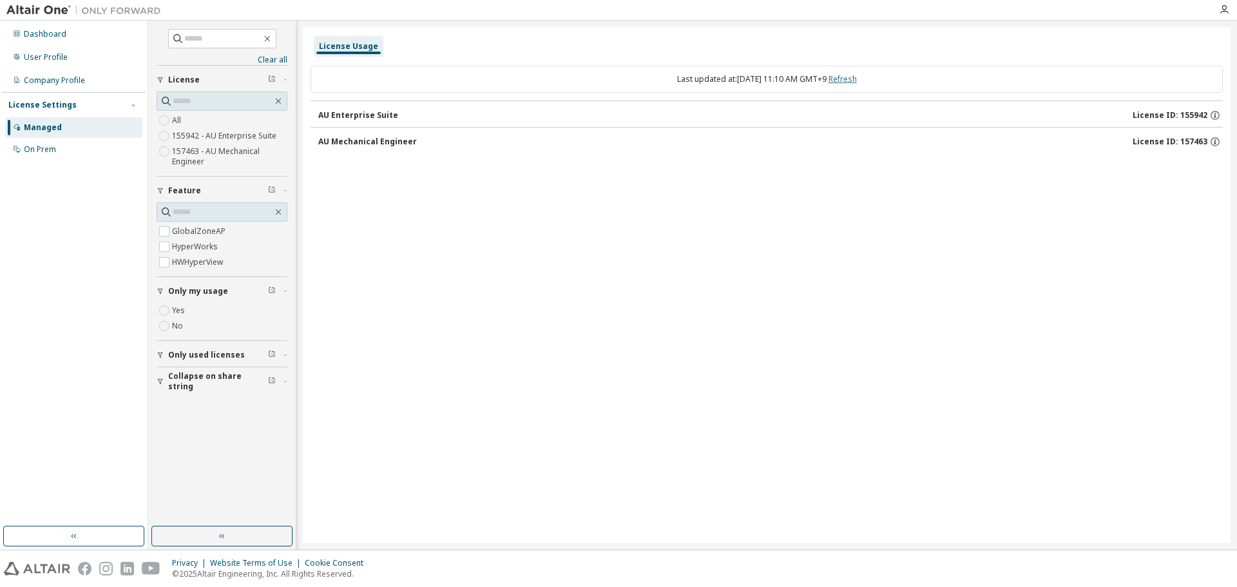
click at [857, 76] on link "Refresh" at bounding box center [843, 78] width 28 height 11
click at [361, 142] on div "AU Mechanical Engineer" at bounding box center [367, 142] width 99 height 10
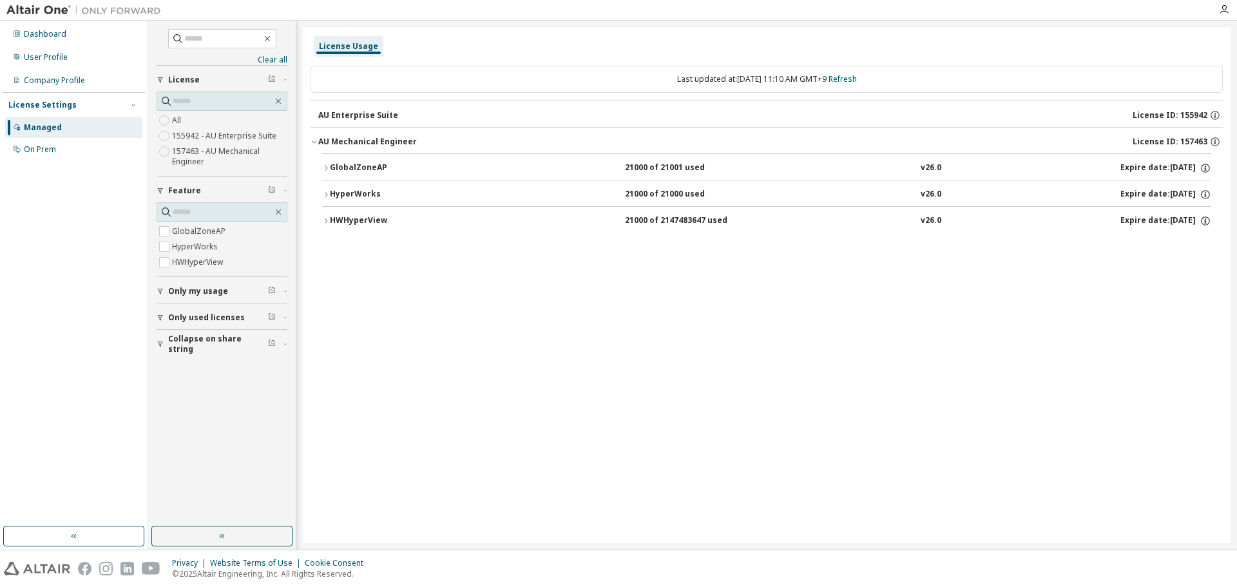
click at [361, 168] on div "GlobalZoneAP" at bounding box center [388, 168] width 116 height 12
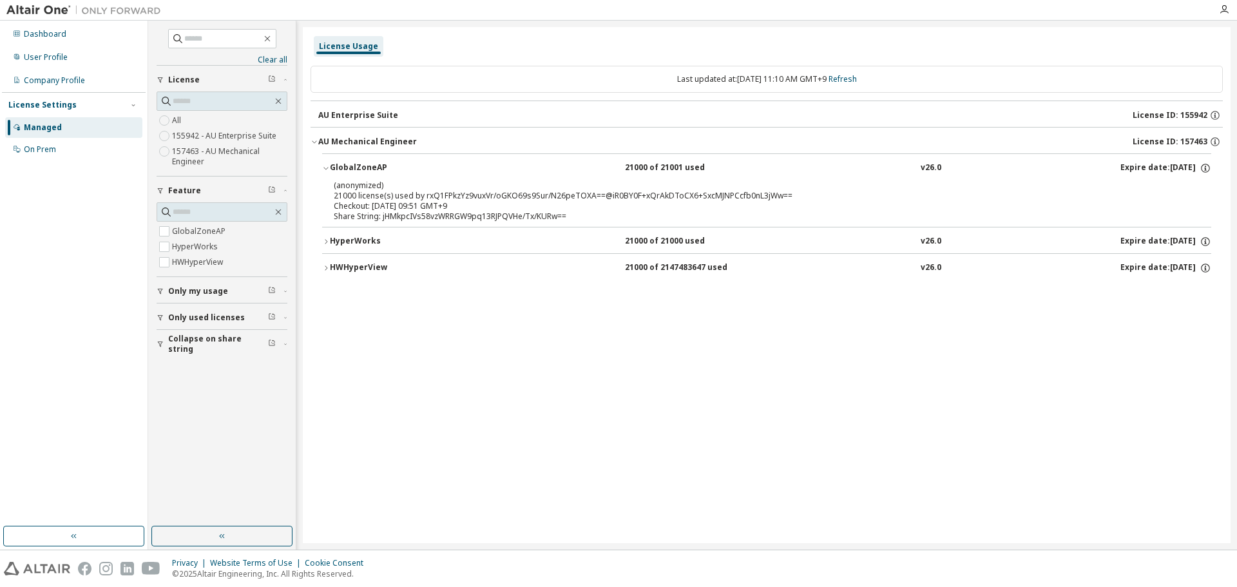
click at [351, 242] on div "HyperWorks" at bounding box center [388, 242] width 116 height 12
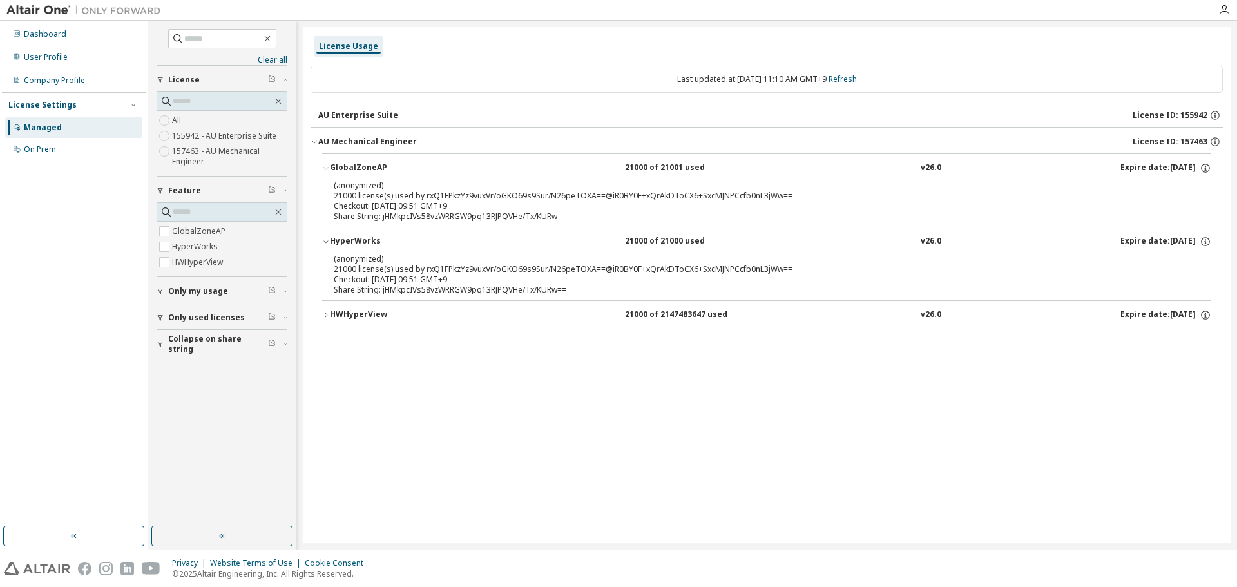
click at [338, 313] on div "HWHyperView" at bounding box center [388, 315] width 116 height 12
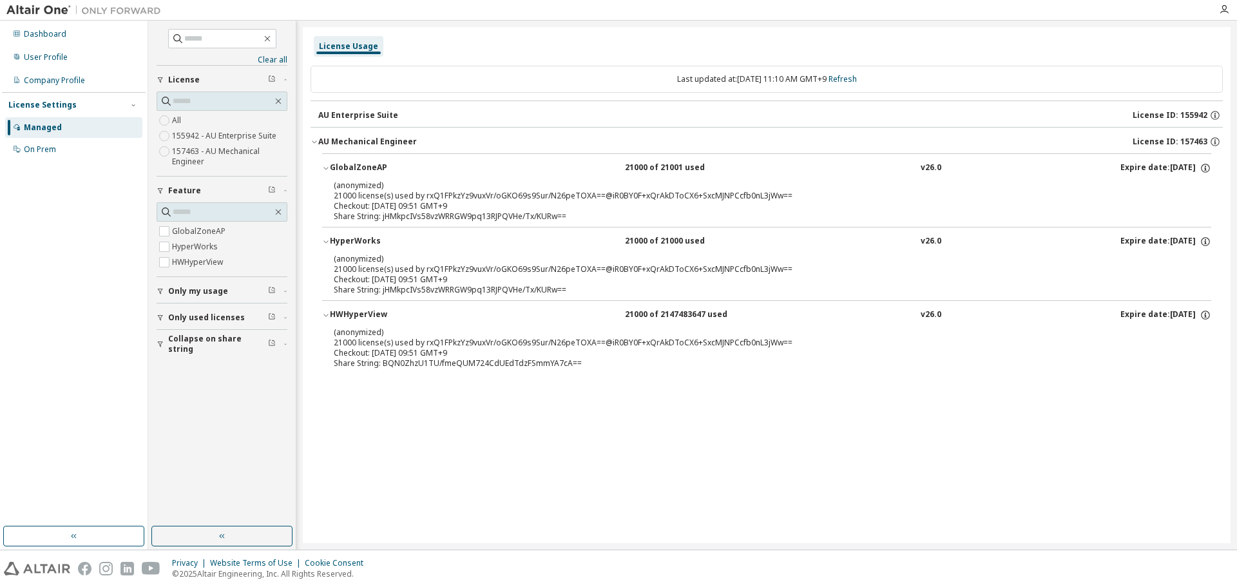
click at [193, 292] on span "Only my usage" at bounding box center [198, 291] width 60 height 10
click at [183, 356] on span "Only used licenses" at bounding box center [206, 355] width 77 height 10
click at [534, 482] on div "License Usage Last updated at: Wed 2025-10-01 11:10 AM GMT+9 Refresh AU Enterpr…" at bounding box center [767, 285] width 928 height 516
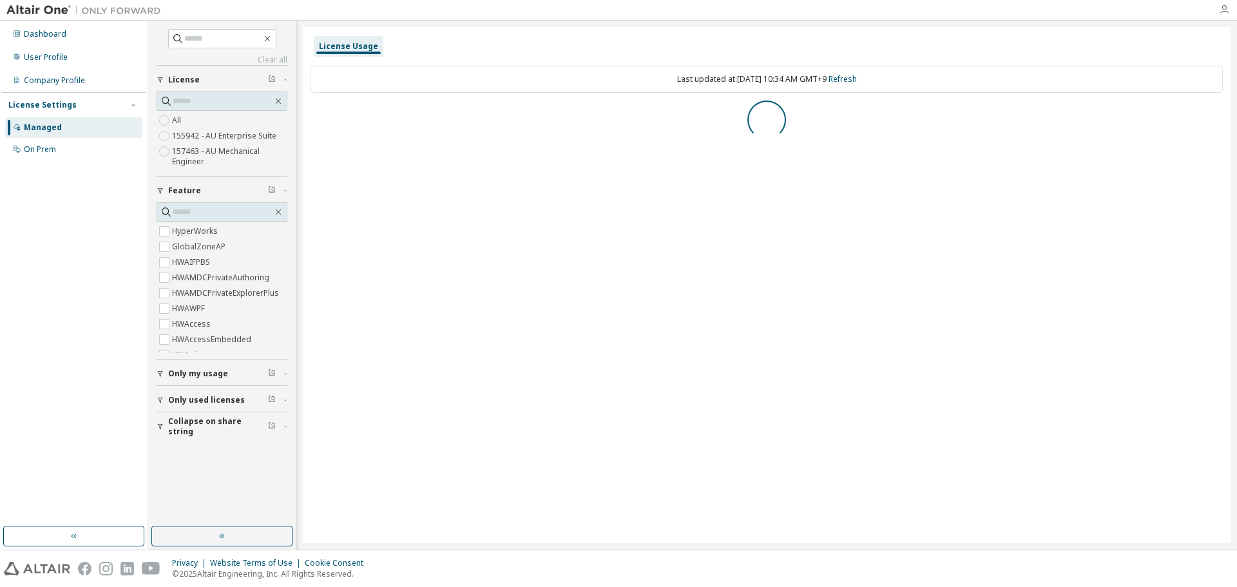
click at [1224, 8] on icon "button" at bounding box center [1224, 10] width 10 height 10
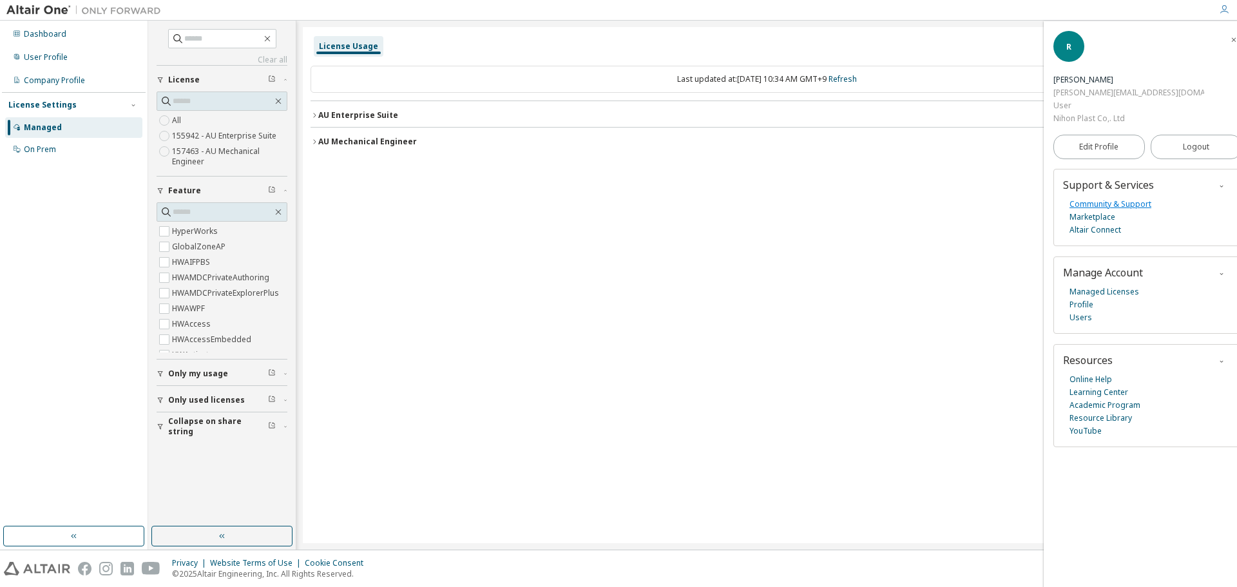
click at [1146, 198] on link "Community & Support" at bounding box center [1111, 204] width 82 height 13
